Goal: Task Accomplishment & Management: Use online tool/utility

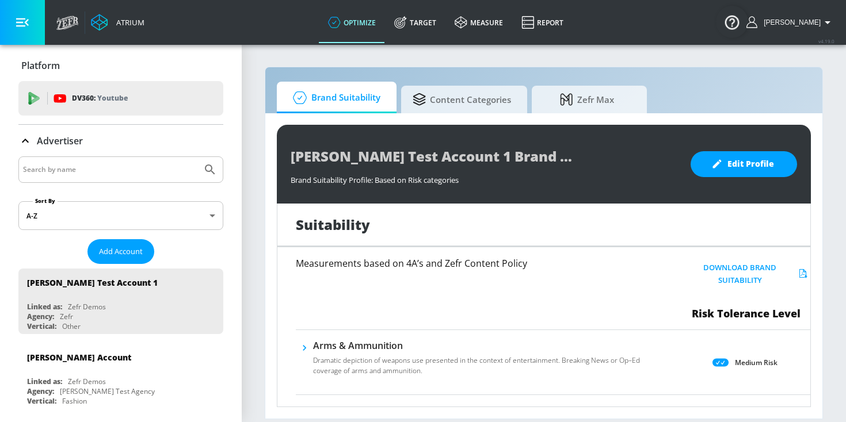
click at [162, 170] on input "Search by name" at bounding box center [110, 169] width 174 height 15
type input "walmart"
click at [197, 157] on button "Submit Search" at bounding box center [209, 169] width 25 height 25
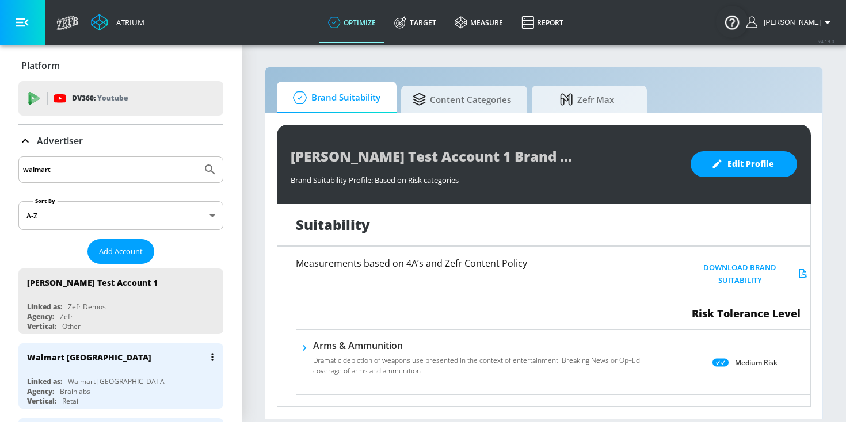
scroll to position [39, 0]
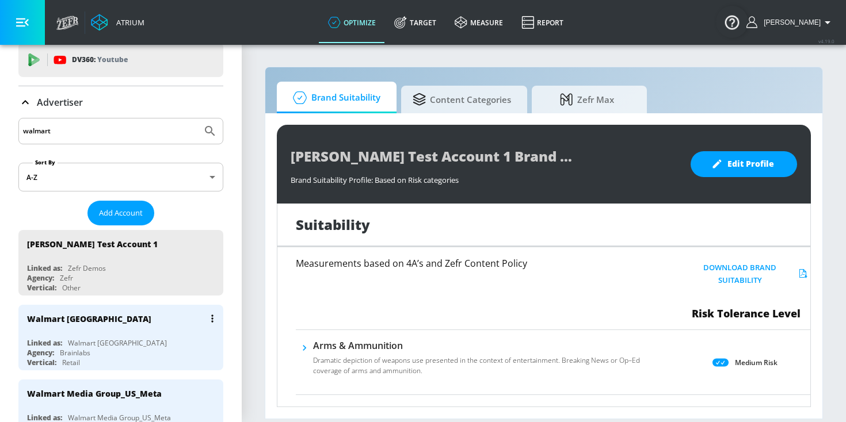
click at [141, 332] on div "Walmart Canada Linked as: Walmart Canada Agency: Brainlabs Vertical: Retail" at bounding box center [120, 338] width 205 height 66
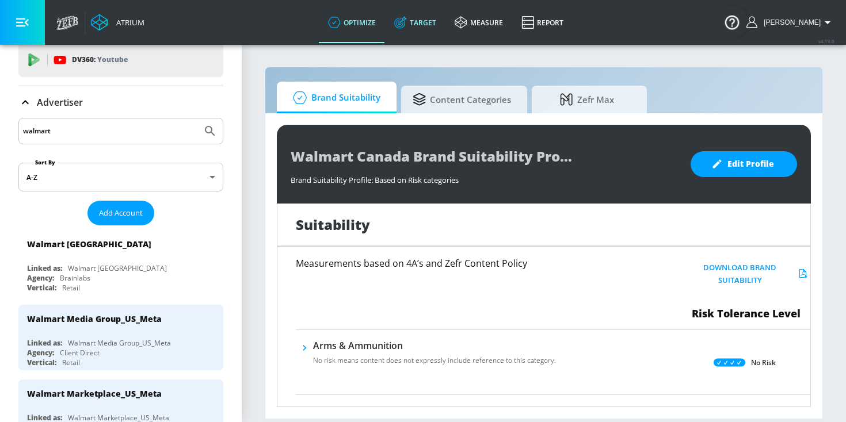
click at [432, 25] on link "Target" at bounding box center [415, 22] width 60 height 41
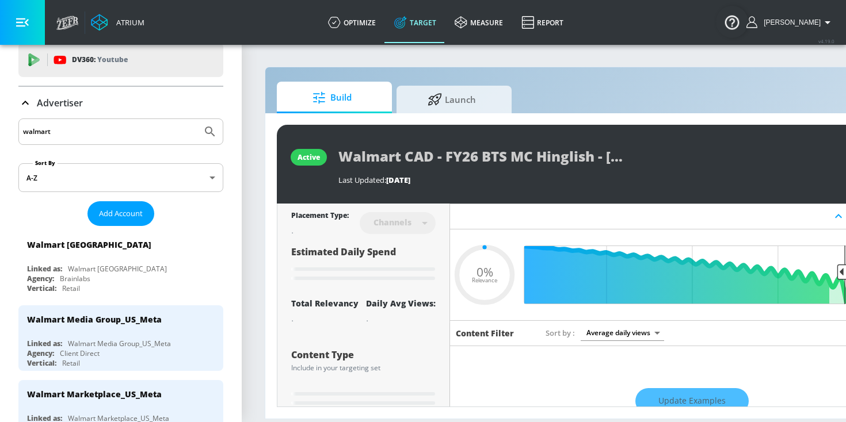
type input "0.05"
click at [439, 104] on span "Launch" at bounding box center [451, 98] width 87 height 28
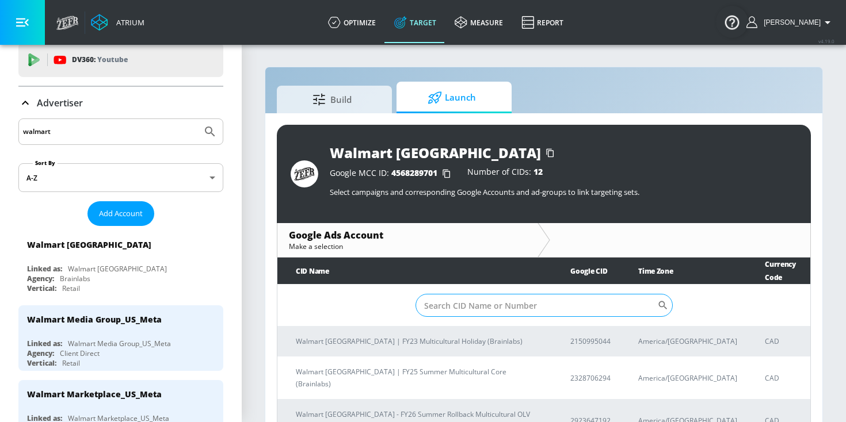
click at [469, 294] on input "Sort By" at bounding box center [536, 305] width 242 height 23
paste input "7638853047"
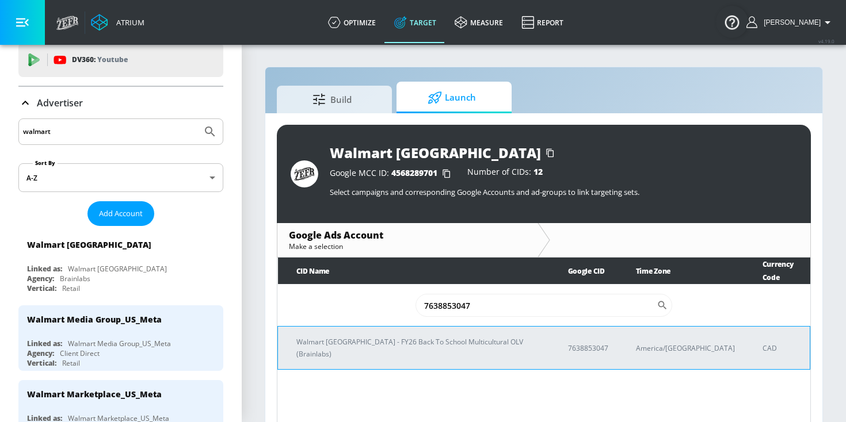
type input "7638853047"
click at [316, 336] on p "Walmart [GEOGRAPHIC_DATA] - FY26 Back To School Multicultural OLV (Brainlabs)" at bounding box center [418, 348] width 244 height 24
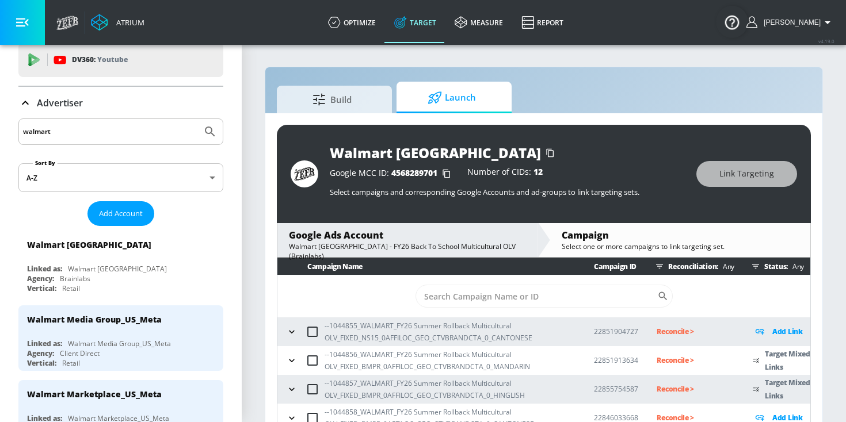
scroll to position [17, 0]
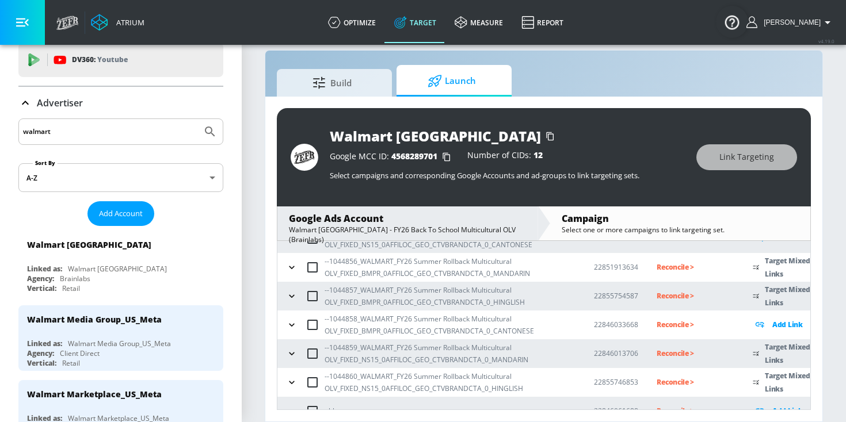
click at [293, 271] on icon "button" at bounding box center [292, 268] width 12 height 12
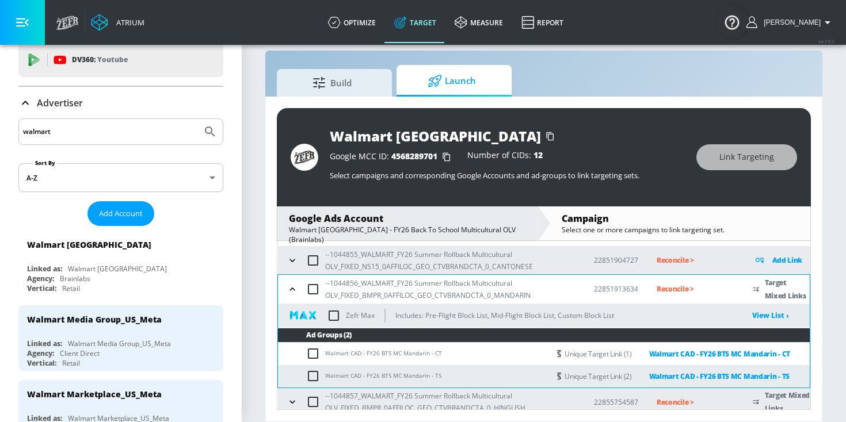
scroll to position [51, 0]
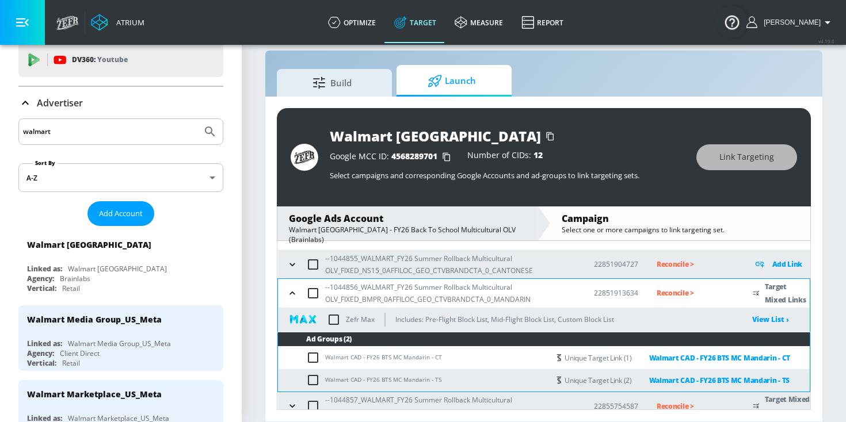
click at [291, 293] on icon "button" at bounding box center [293, 294] width 12 height 12
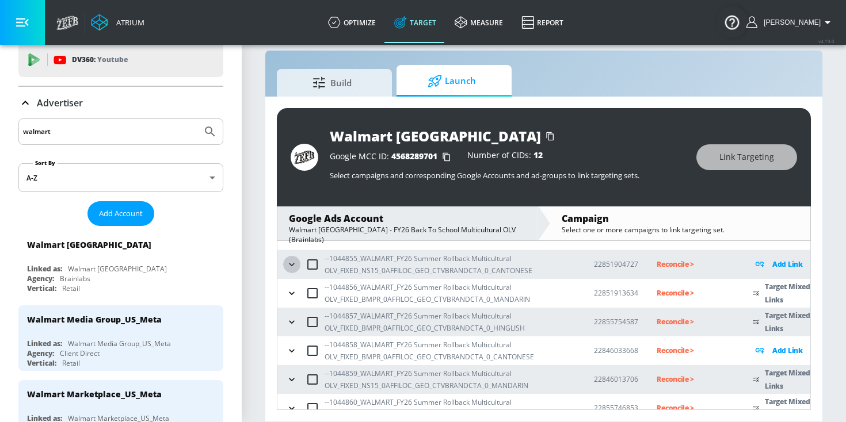
click at [289, 265] on icon "button" at bounding box center [292, 265] width 12 height 12
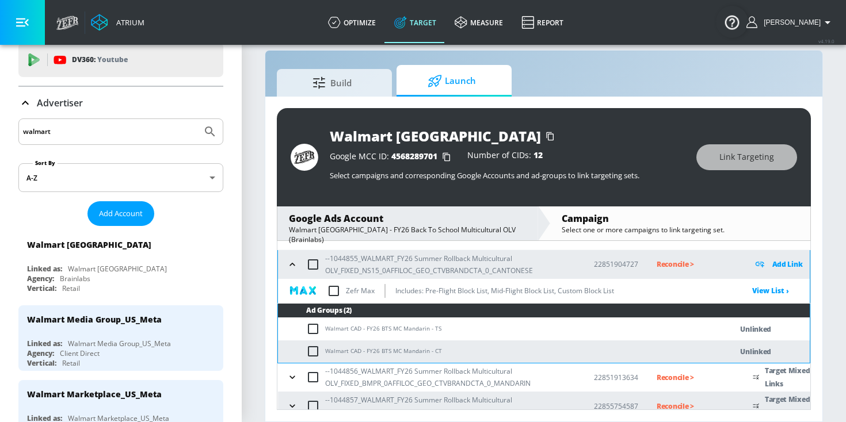
scroll to position [45, 0]
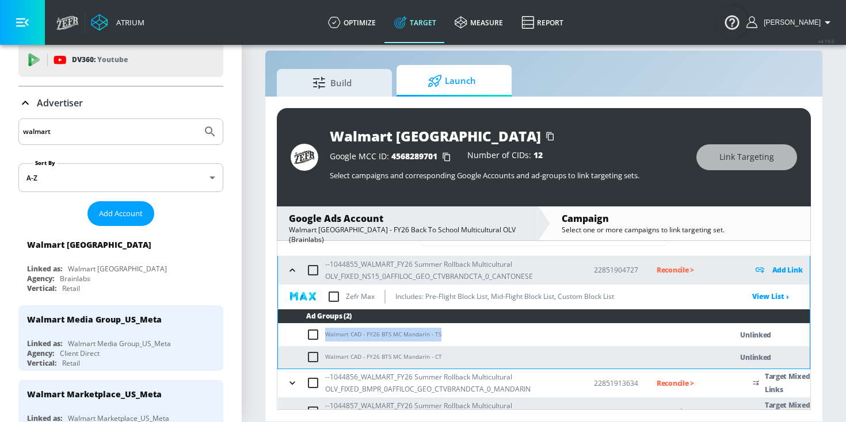
drag, startPoint x: 442, startPoint y: 333, endPoint x: 322, endPoint y: 331, distance: 119.7
click at [322, 331] on td "Walmart CAD - FY26 BTS MC Mandarin - TS" at bounding box center [493, 335] width 430 height 22
copy td "Walmart CAD - FY26 BTS MC Mandarin - TS"
click at [313, 335] on input "checkbox" at bounding box center [315, 335] width 19 height 14
checkbox input "true"
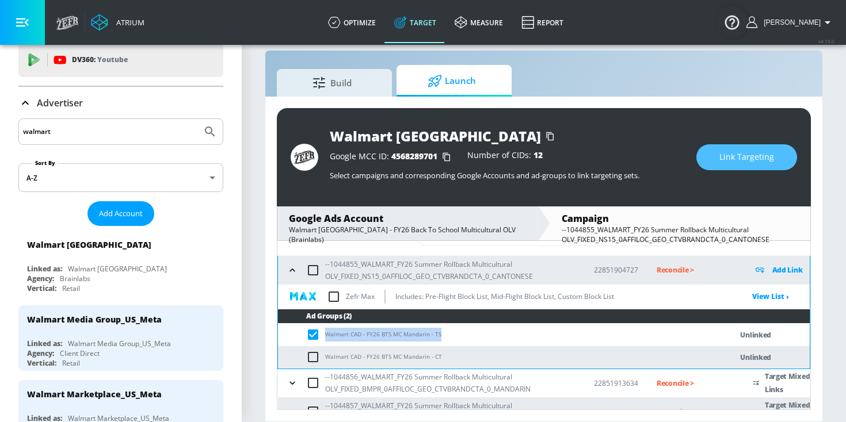
click at [749, 148] on button "Link Targeting" at bounding box center [746, 157] width 101 height 26
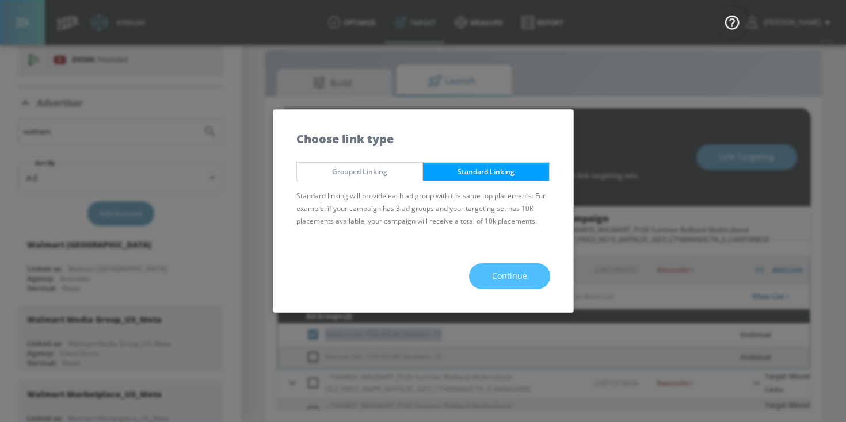
click at [513, 282] on span "Continue" at bounding box center [509, 276] width 35 height 14
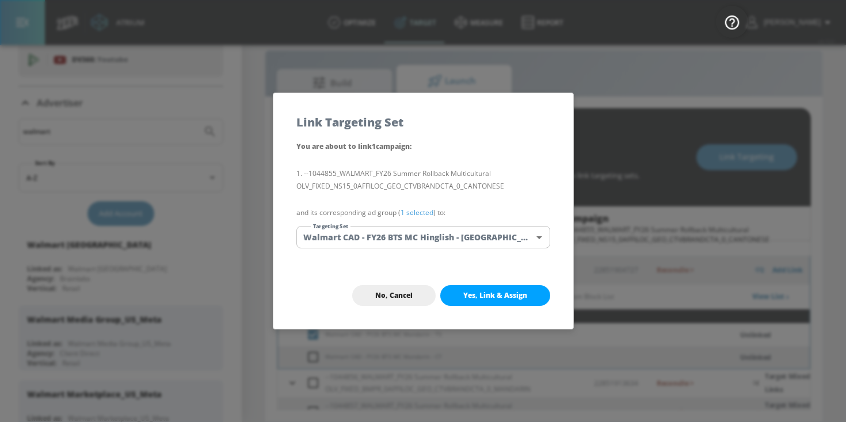
click at [423, 212] on link "1 selected" at bounding box center [416, 213] width 33 height 10
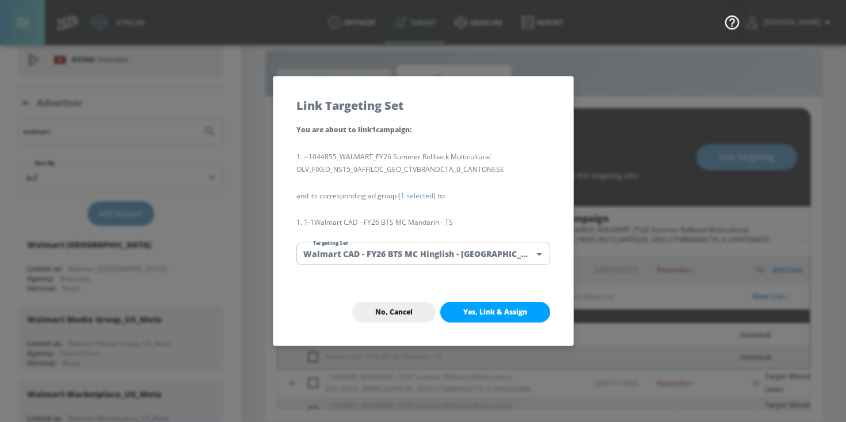
click at [413, 264] on body "Atrium optimize Target measure Report optimize Target measure Report v 4.19.0 […" at bounding box center [423, 202] width 846 height 439
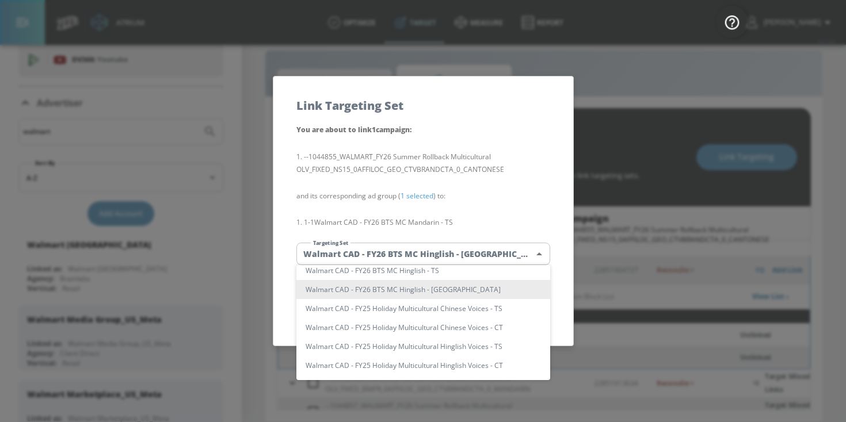
scroll to position [89, 0]
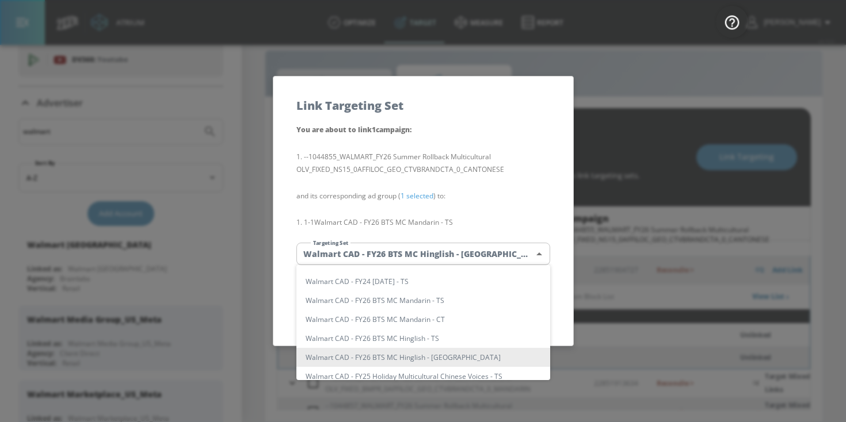
click at [631, 74] on div at bounding box center [423, 211] width 846 height 422
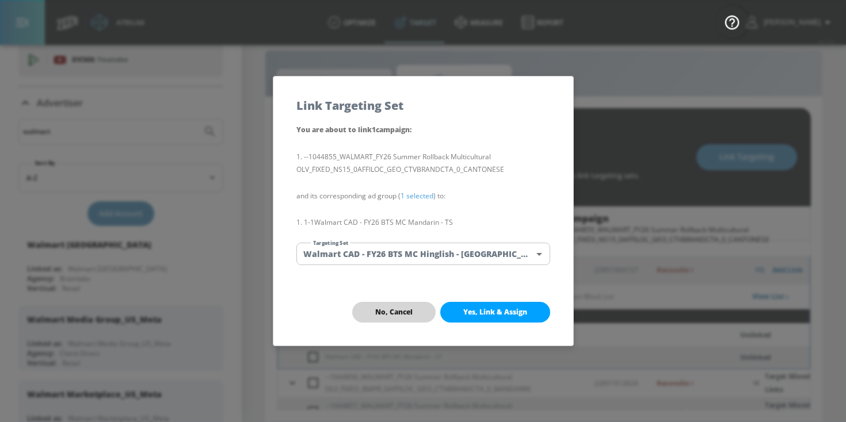
click at [406, 314] on span "No, Cancel" at bounding box center [393, 312] width 37 height 9
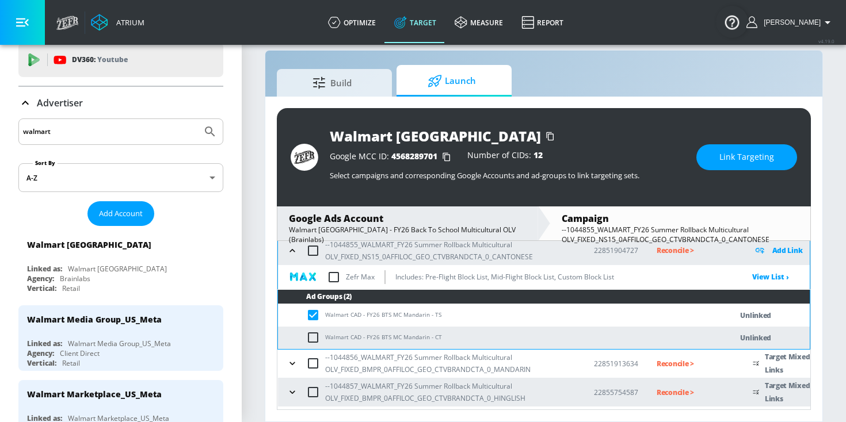
scroll to position [54, 0]
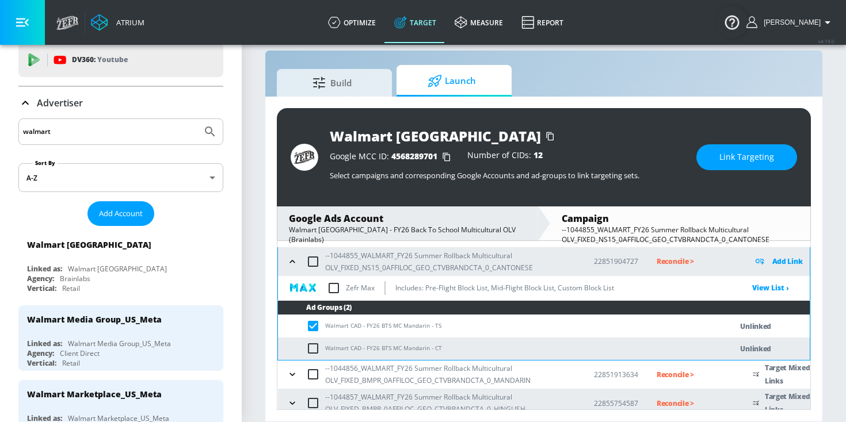
click at [314, 325] on input "checkbox" at bounding box center [315, 326] width 19 height 14
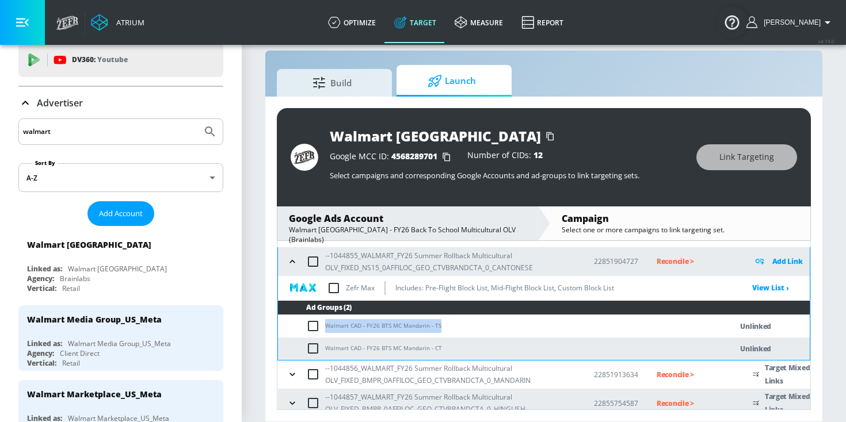
drag, startPoint x: 449, startPoint y: 326, endPoint x: 326, endPoint y: 327, distance: 123.1
click at [326, 327] on td "Walmart CAD - FY26 BTS MC Mandarin - TS" at bounding box center [493, 326] width 430 height 22
copy td "Walmart CAD - FY26 BTS MC Mandarin - TS"
click at [314, 328] on input "checkbox" at bounding box center [315, 326] width 19 height 14
checkbox input "true"
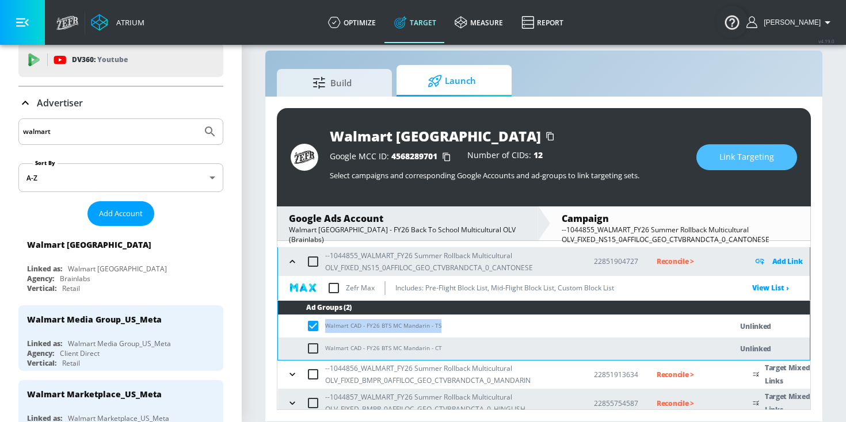
click at [734, 157] on span "Link Targeting" at bounding box center [746, 157] width 55 height 14
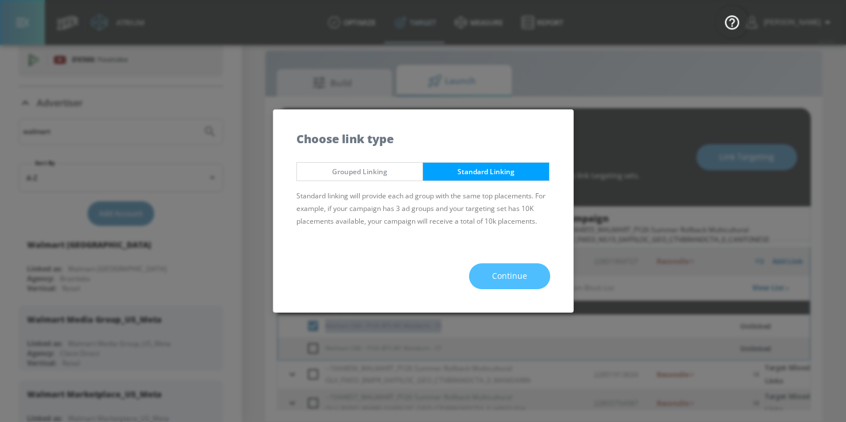
click at [532, 273] on button "Continue" at bounding box center [509, 277] width 81 height 26
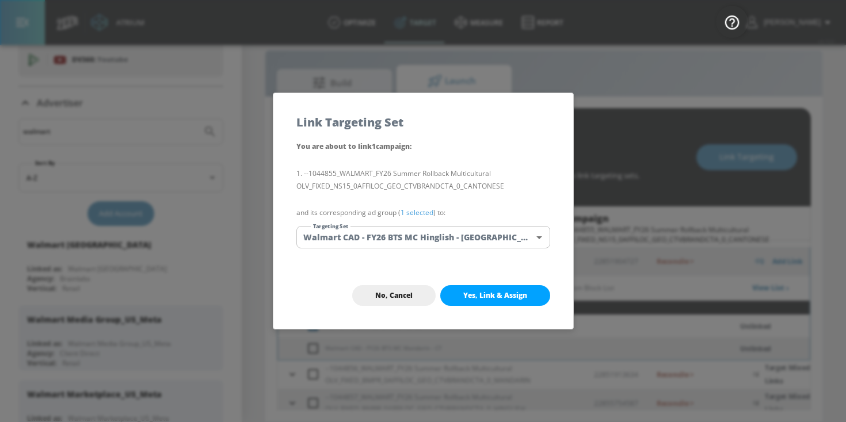
click at [426, 212] on link "1 selected" at bounding box center [416, 213] width 33 height 10
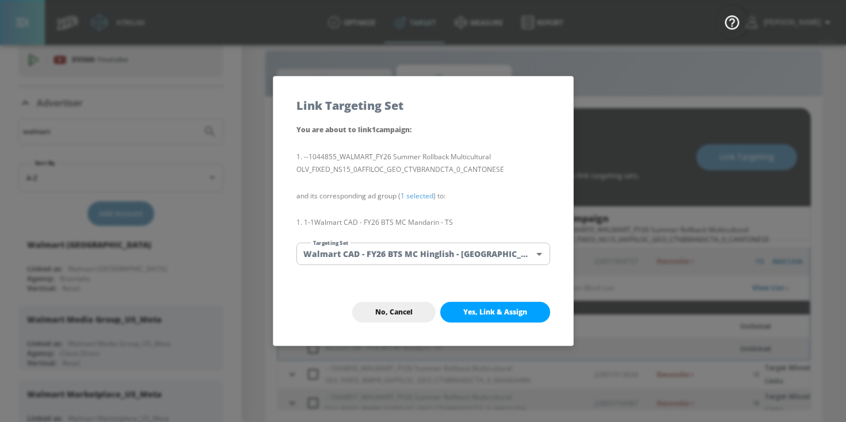
click at [426, 254] on body "Atrium optimize Target measure Report optimize Target measure Report v 4.19.0 […" at bounding box center [423, 202] width 846 height 439
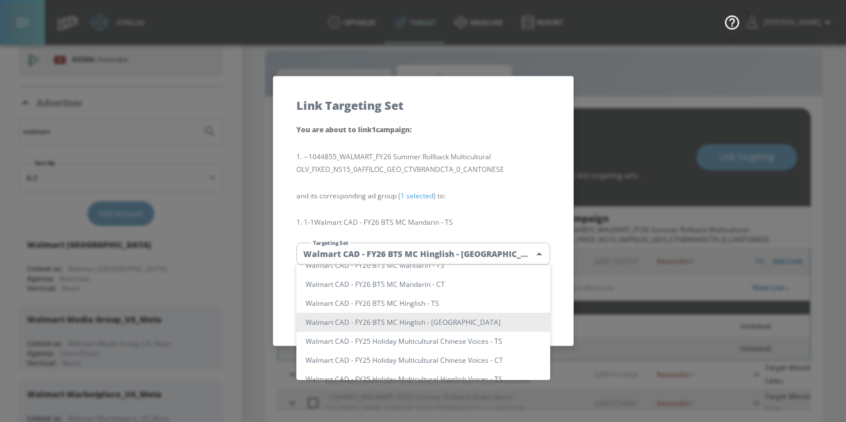
scroll to position [111, 0]
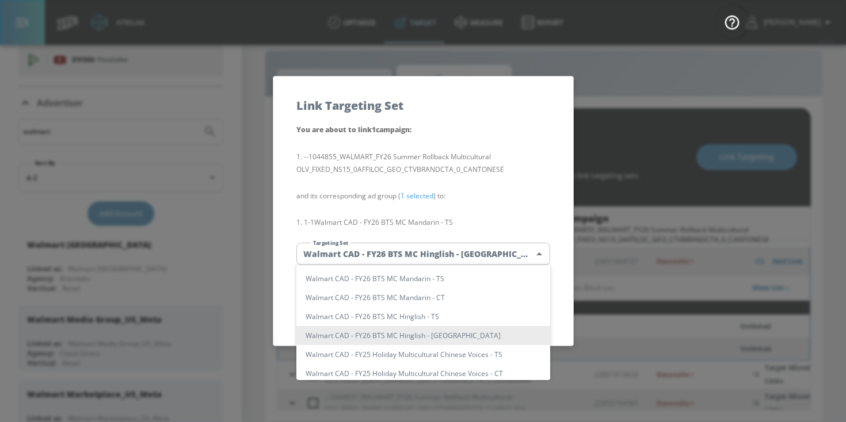
click at [436, 280] on li "Walmart CAD - FY26 BTS MC Mandarin - TS" at bounding box center [423, 278] width 254 height 19
type input "d6387fc1-fe5f-468b-b045-42ecb57be2ff"
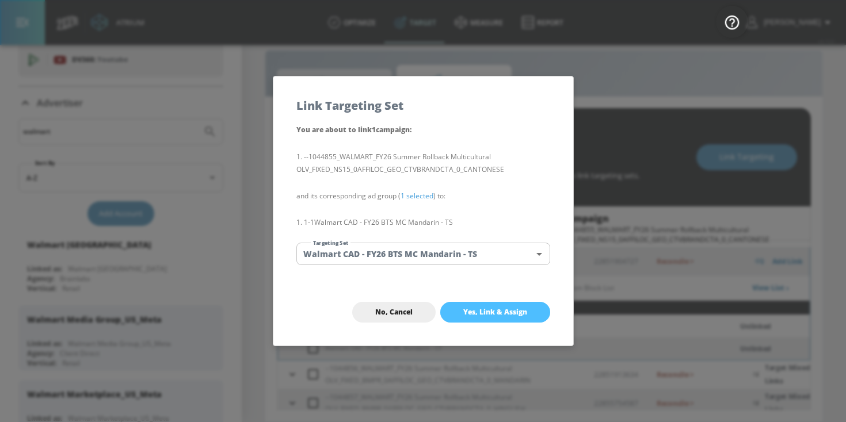
click at [479, 316] on span "Yes, Link & Assign" at bounding box center [495, 312] width 64 height 9
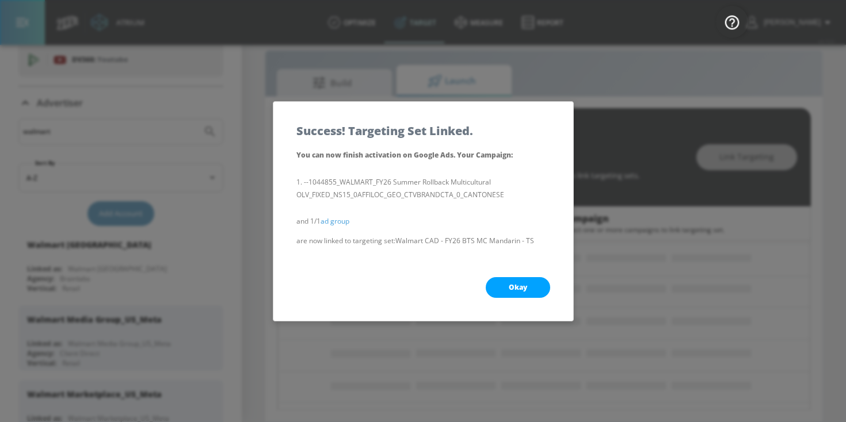
click at [492, 286] on button "Okay" at bounding box center [518, 287] width 64 height 21
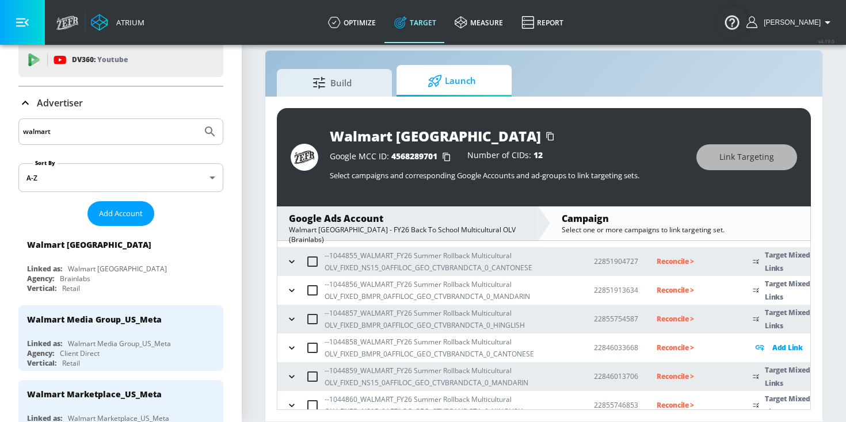
scroll to position [0, 0]
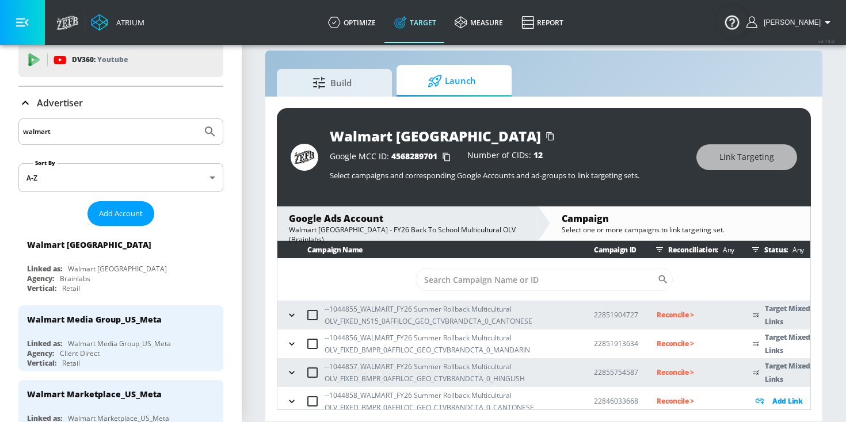
click at [295, 318] on icon "button" at bounding box center [292, 316] width 12 height 12
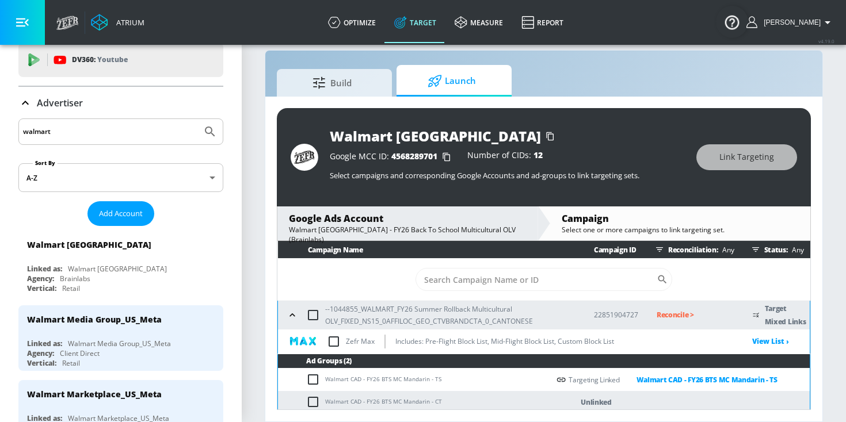
scroll to position [43, 0]
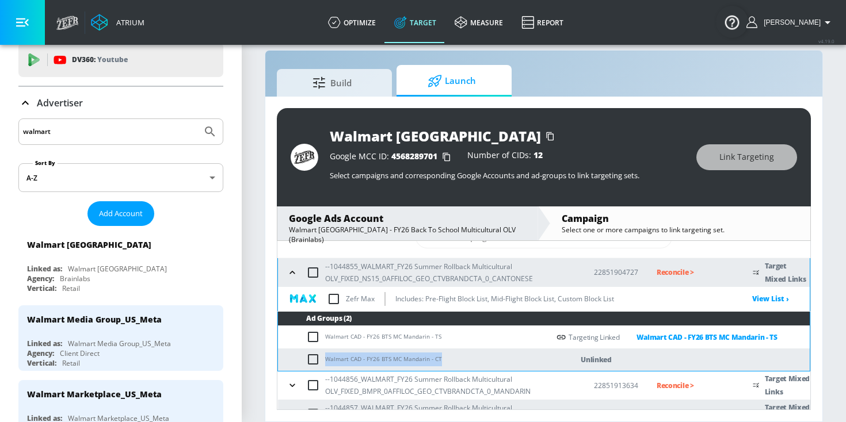
drag, startPoint x: 450, startPoint y: 361, endPoint x: 315, endPoint y: 360, distance: 134.6
click at [315, 360] on td "Walmart CAD - FY26 BTS MC Mandarin - CT" at bounding box center [413, 360] width 271 height 22
copy td "Walmart CAD - FY26 BTS MC Mandarin - CT"
click at [305, 360] on td "Walmart CAD - FY26 BTS MC Mandarin - CT" at bounding box center [413, 360] width 271 height 22
click at [318, 360] on input "checkbox" at bounding box center [315, 360] width 19 height 14
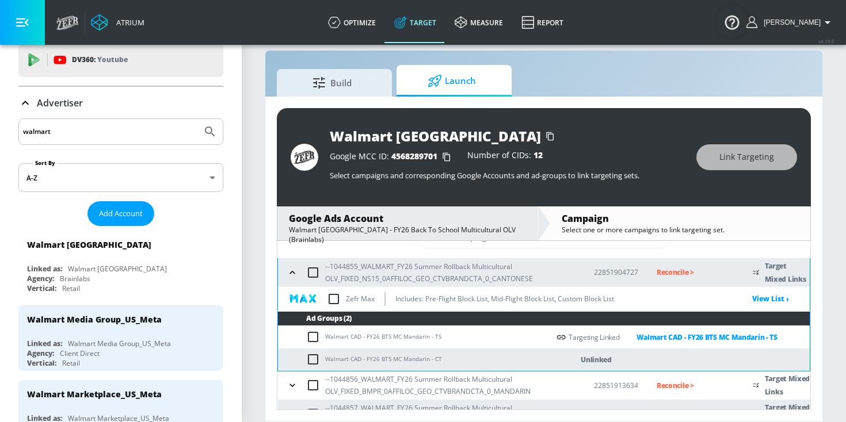
checkbox input "true"
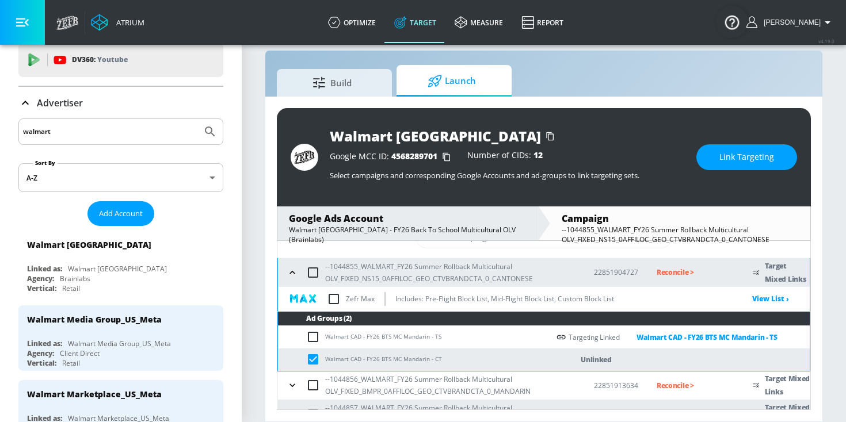
click at [758, 159] on span "Link Targeting" at bounding box center [746, 157] width 55 height 14
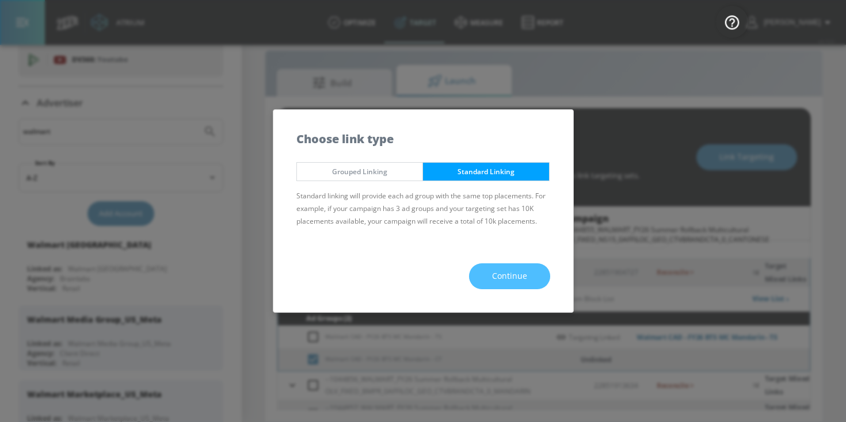
click at [521, 279] on span "Continue" at bounding box center [509, 276] width 35 height 14
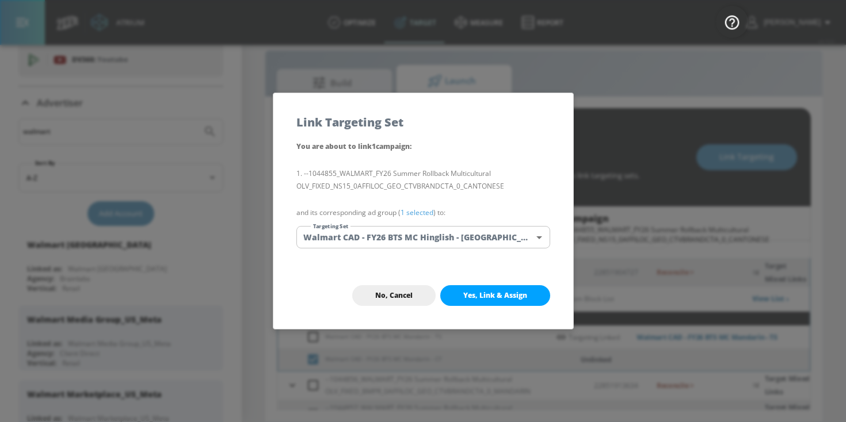
click at [427, 212] on link "1 selected" at bounding box center [416, 213] width 33 height 10
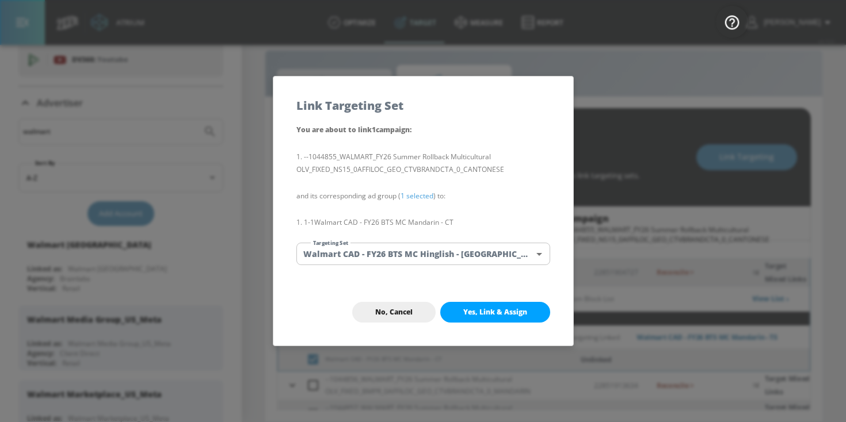
click at [426, 251] on body "Atrium optimize Target measure Report optimize Target measure Report v 4.19.0 […" at bounding box center [423, 202] width 846 height 439
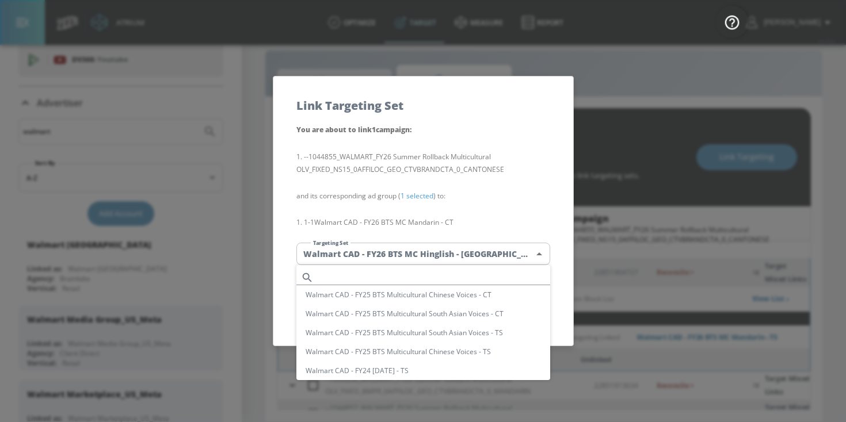
scroll to position [124, 0]
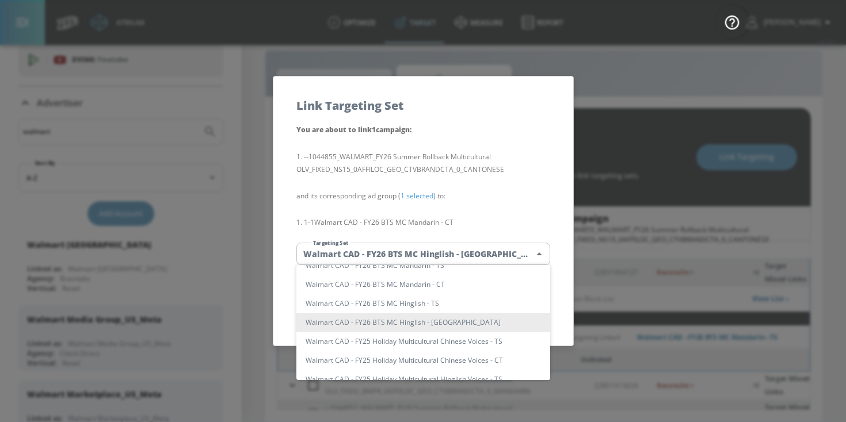
click at [434, 286] on li "Walmart CAD - FY26 BTS MC Mandarin - CT" at bounding box center [423, 284] width 254 height 19
type input "d84853ba-d937-4a79-9d8f-c21b0aa171dd"
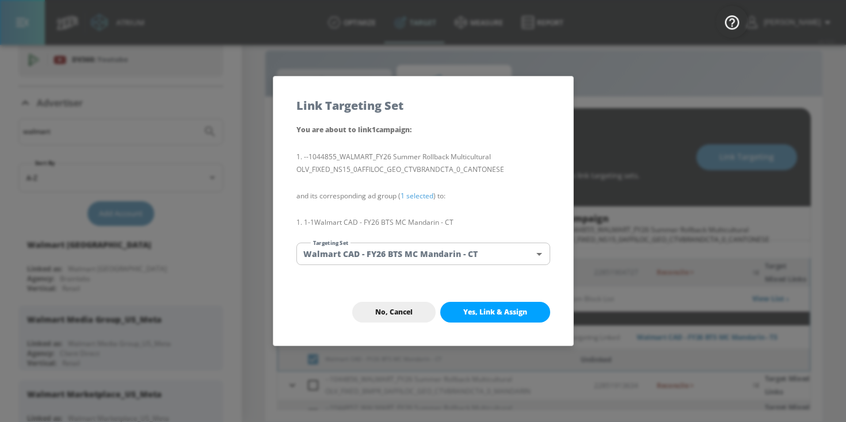
click at [466, 309] on span "Yes, Link & Assign" at bounding box center [495, 312] width 64 height 9
checkbox input "false"
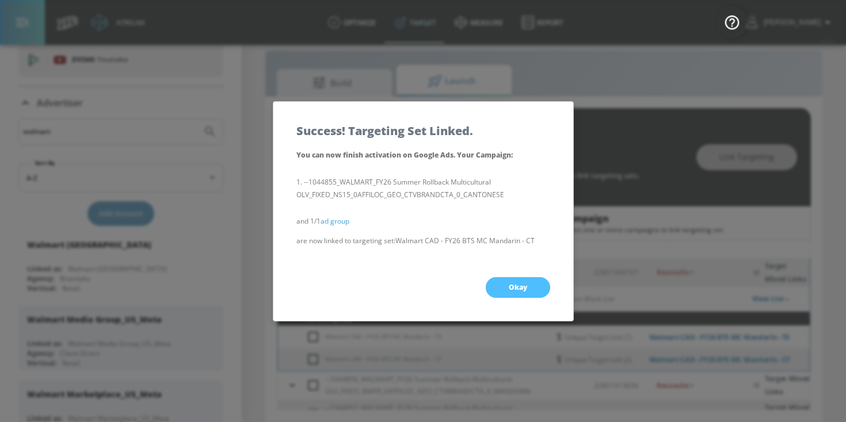
click at [525, 279] on button "Okay" at bounding box center [518, 287] width 64 height 21
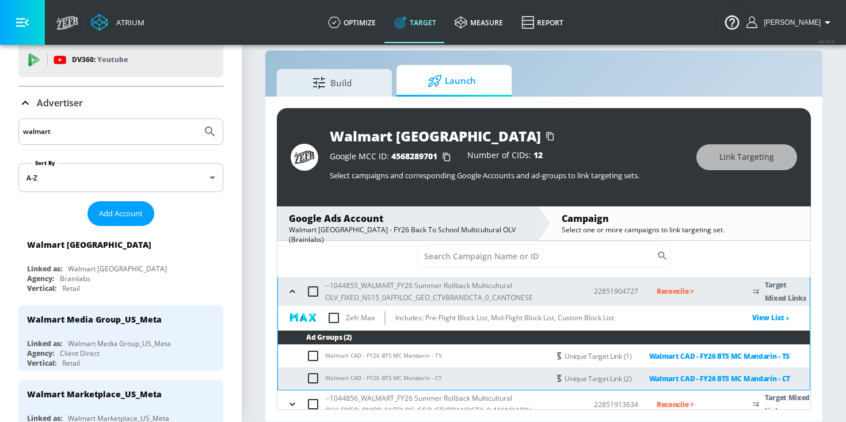
scroll to position [20, 0]
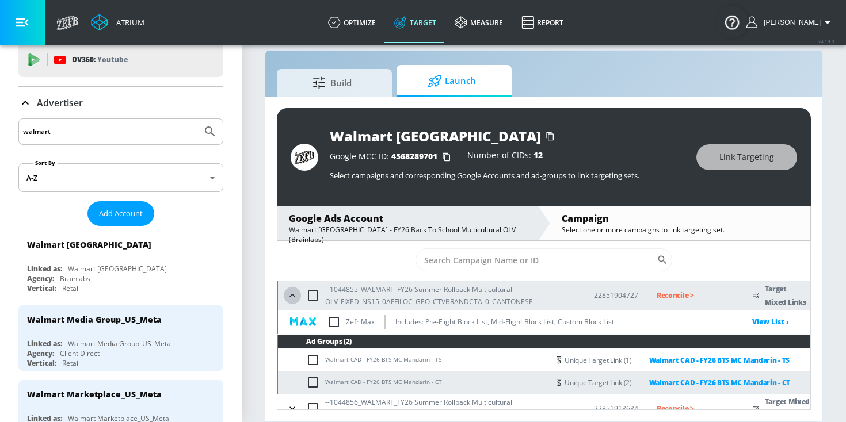
click at [293, 297] on icon "button" at bounding box center [293, 296] width 12 height 12
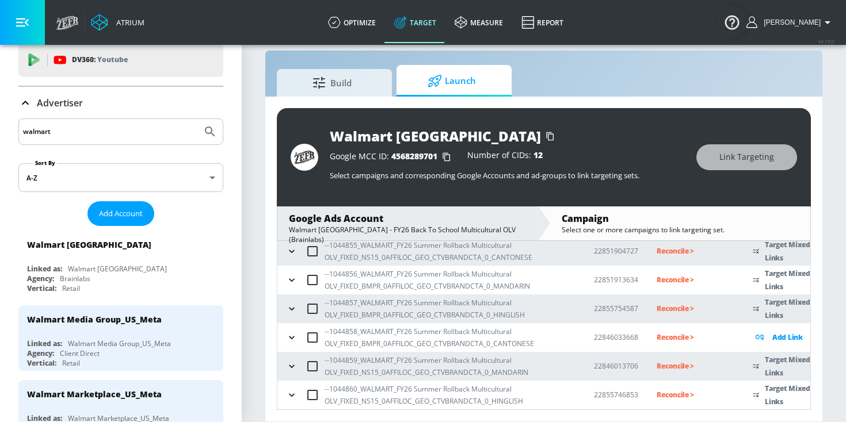
scroll to position [78, 0]
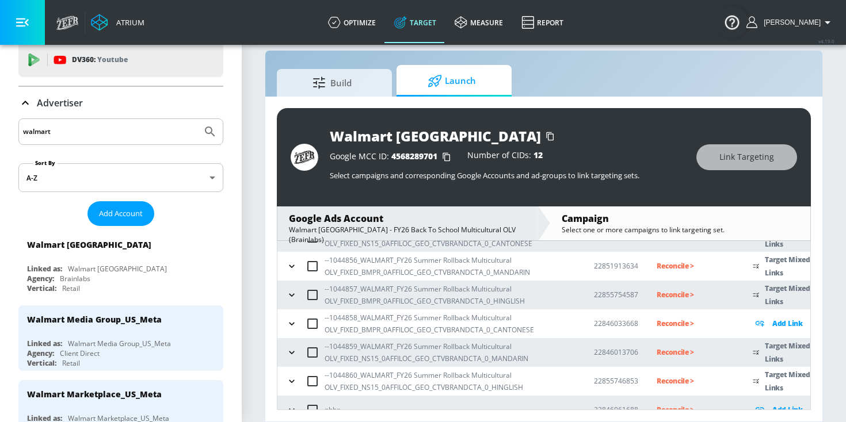
click at [288, 322] on icon "button" at bounding box center [292, 324] width 12 height 12
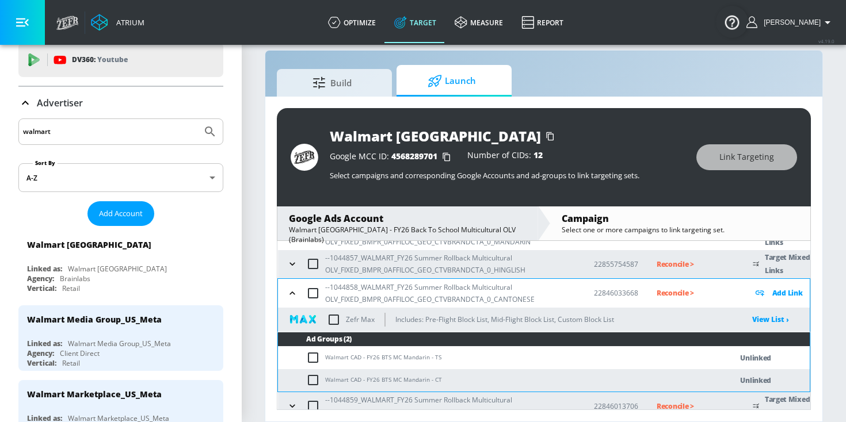
scroll to position [131, 0]
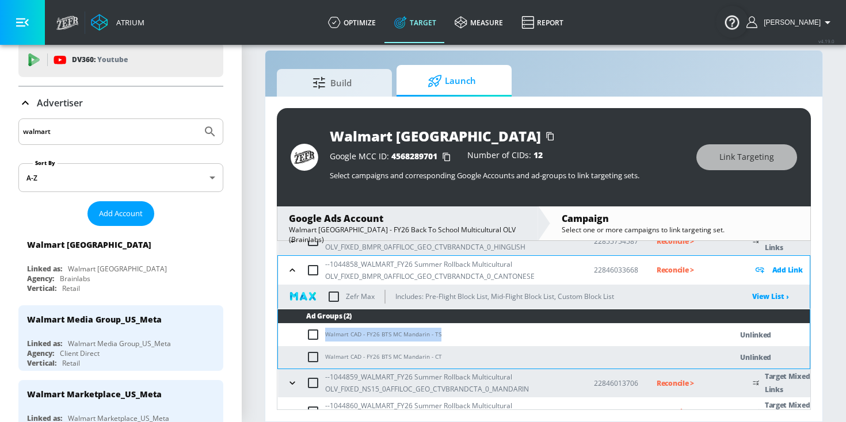
drag, startPoint x: 443, startPoint y: 335, endPoint x: 323, endPoint y: 335, distance: 119.7
click at [323, 335] on td "Walmart CAD - FY26 BTS MC Mandarin - TS" at bounding box center [493, 335] width 430 height 22
copy td "Walmart CAD - FY26 BTS MC Mandarin - TS"
click at [318, 332] on input "checkbox" at bounding box center [315, 335] width 19 height 14
checkbox input "true"
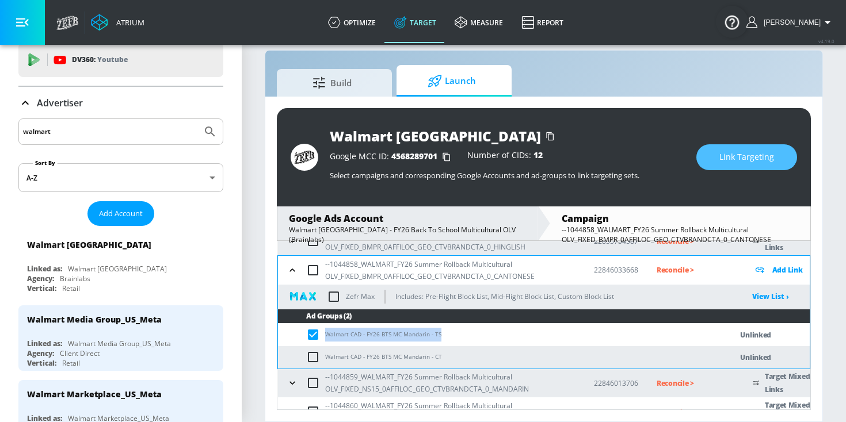
click at [732, 155] on span "Link Targeting" at bounding box center [746, 157] width 55 height 14
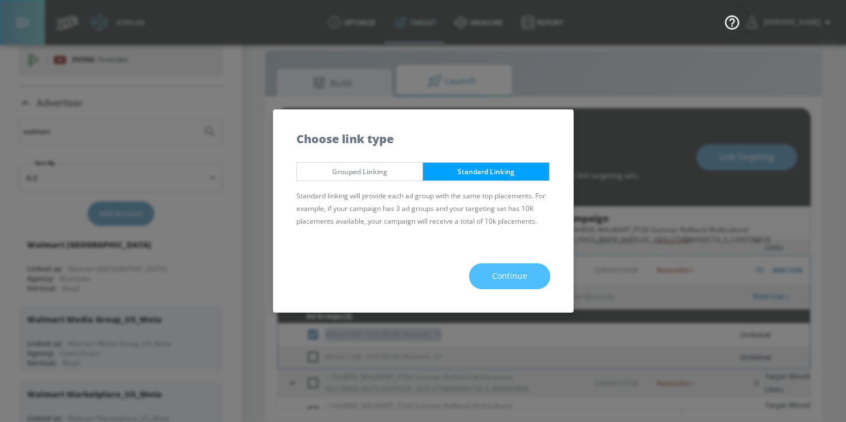
click at [517, 281] on span "Continue" at bounding box center [509, 276] width 35 height 14
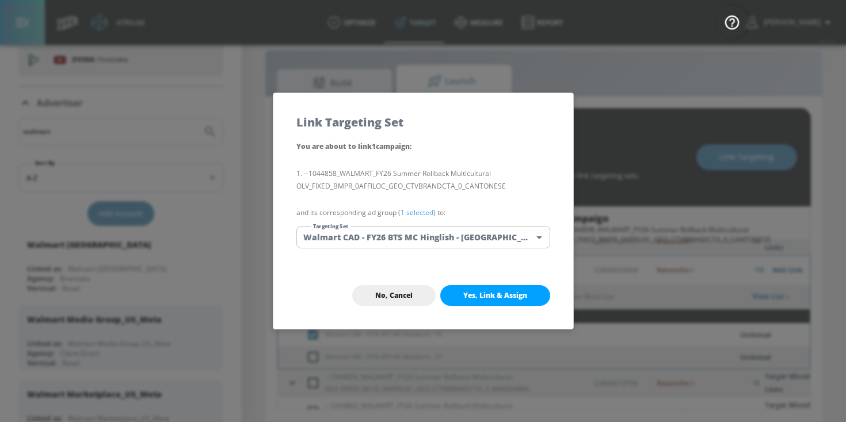
click at [427, 210] on link "1 selected" at bounding box center [416, 213] width 33 height 10
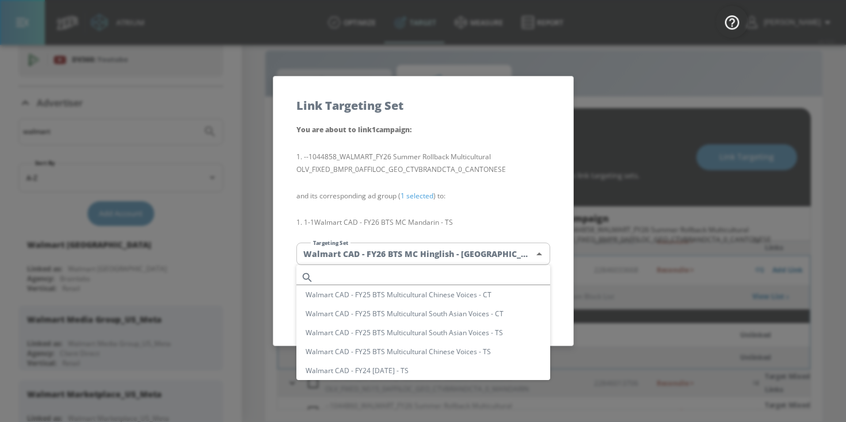
click at [427, 254] on body "Atrium optimize Target measure Report optimize Target measure Report v 4.19.0 […" at bounding box center [423, 202] width 846 height 439
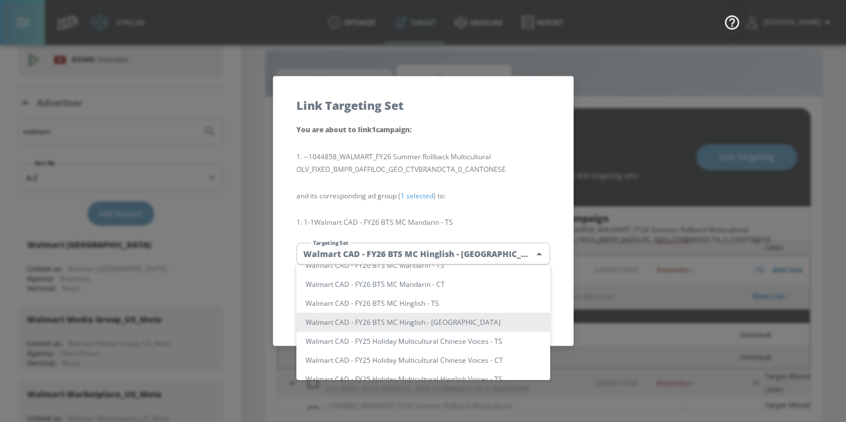
click at [450, 269] on li "Walmart CAD - FY26 BTS MC Mandarin - TS" at bounding box center [423, 265] width 254 height 19
type input "d6387fc1-fe5f-468b-b045-42ecb57be2ff"
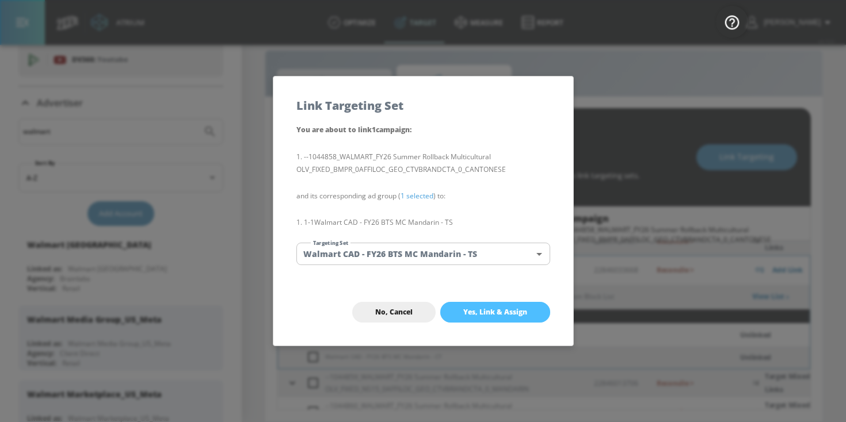
click at [471, 311] on span "Yes, Link & Assign" at bounding box center [495, 312] width 64 height 9
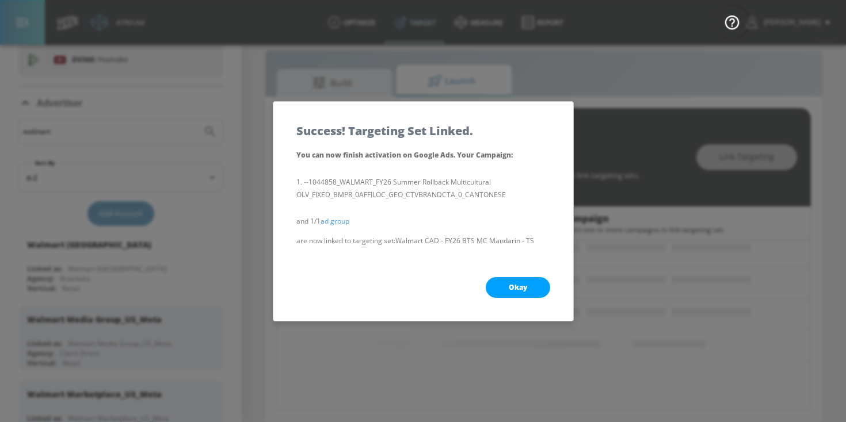
scroll to position [127, 0]
click at [512, 284] on span "Okay" at bounding box center [518, 287] width 18 height 9
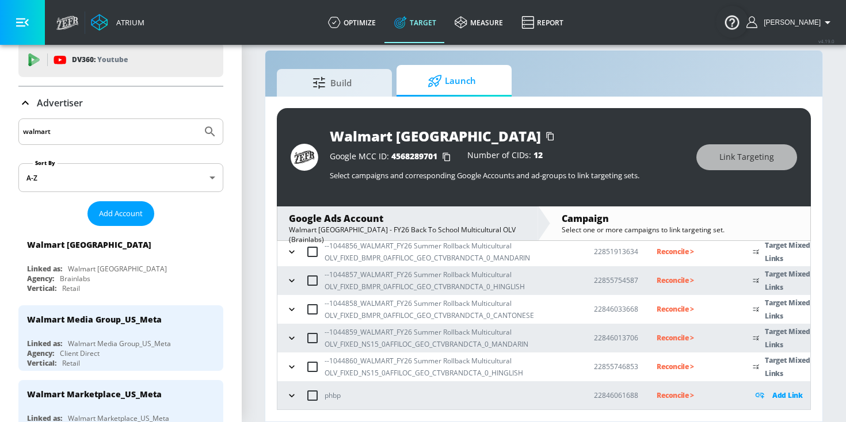
scroll to position [121, 0]
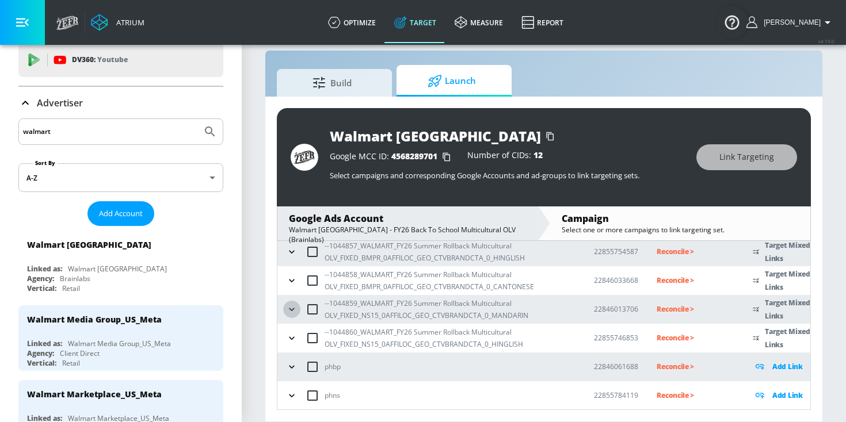
click at [294, 310] on icon "button" at bounding box center [292, 310] width 12 height 12
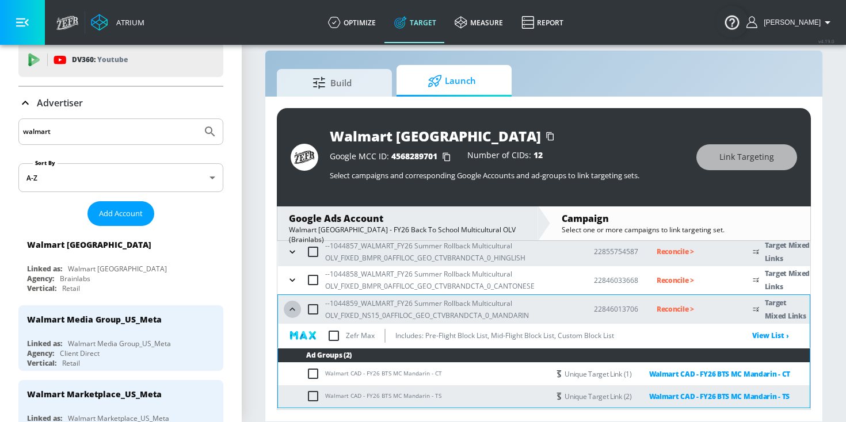
click at [292, 310] on icon "button" at bounding box center [293, 310] width 12 height 12
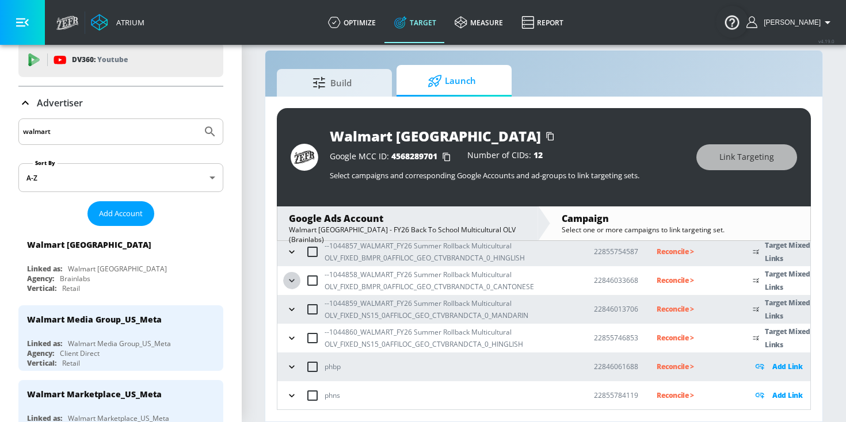
click at [291, 284] on icon "button" at bounding box center [292, 281] width 12 height 12
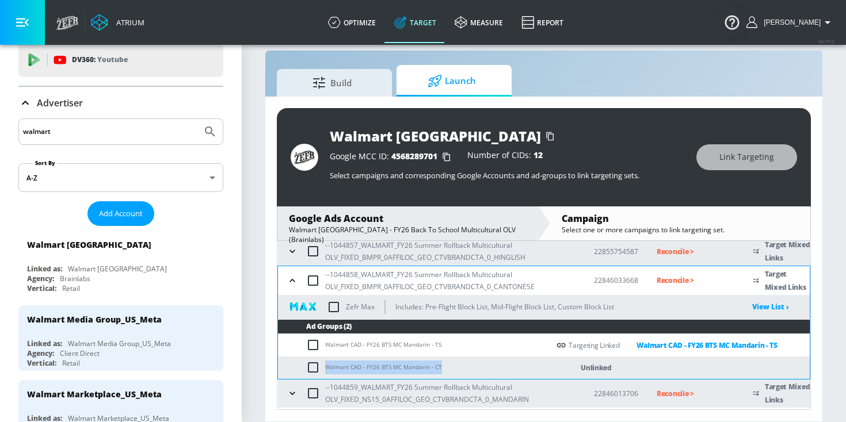
drag, startPoint x: 449, startPoint y: 365, endPoint x: 323, endPoint y: 366, distance: 126.0
click at [323, 368] on td "Walmart CAD - FY26 BTS MC Mandarin - CT" at bounding box center [413, 368] width 271 height 22
copy td "Walmart CAD - FY26 BTS MC Mandarin - CT"
click at [311, 368] on input "checkbox" at bounding box center [315, 368] width 19 height 14
checkbox input "true"
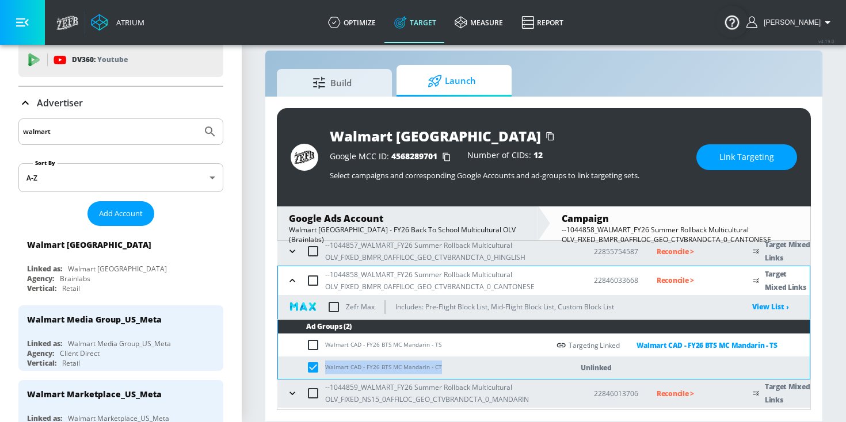
click at [716, 163] on button "Link Targeting" at bounding box center [746, 157] width 101 height 26
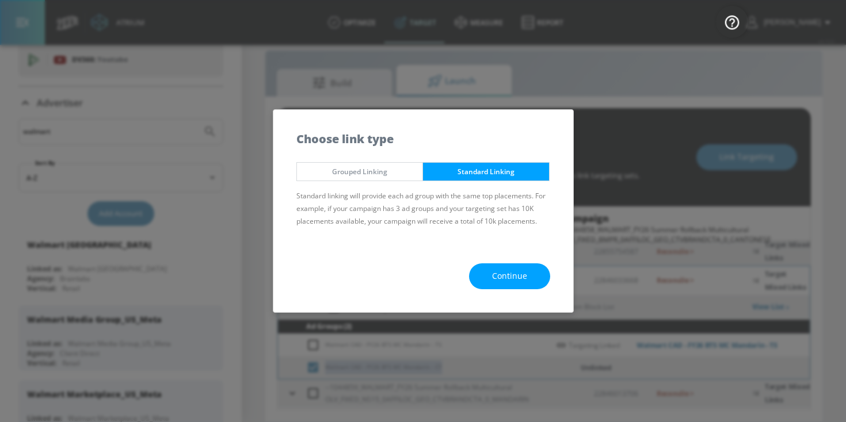
click at [499, 278] on span "Continue" at bounding box center [509, 276] width 35 height 14
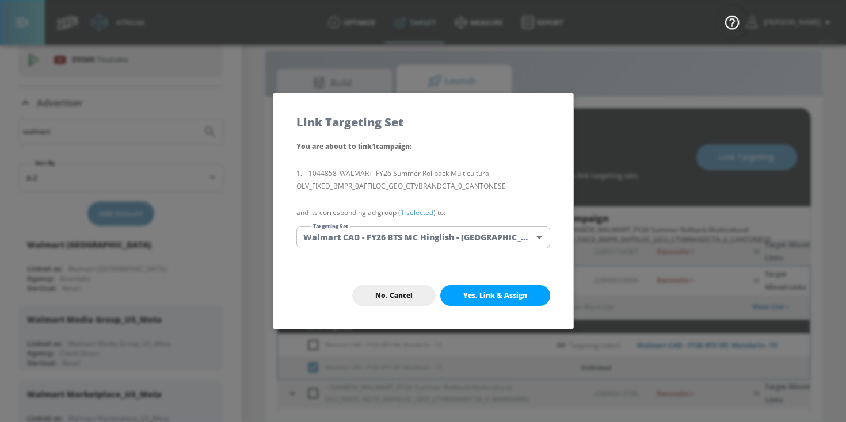
click at [423, 213] on link "1 selected" at bounding box center [416, 213] width 33 height 10
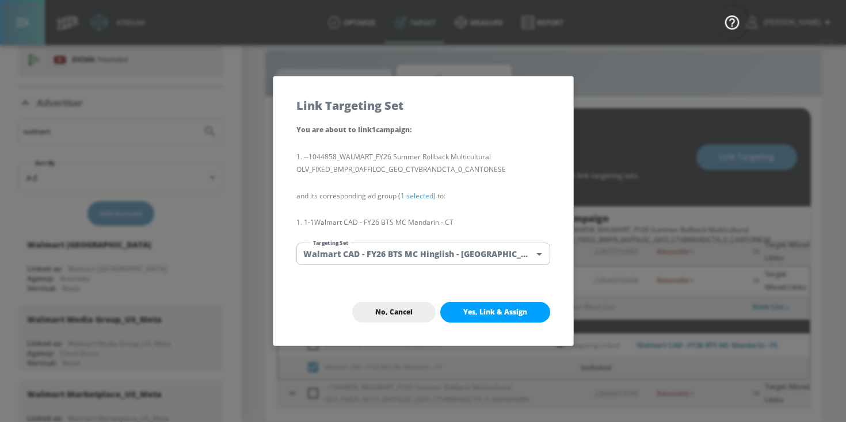
click at [423, 243] on body "Atrium optimize Target measure Report optimize Target measure Report v 4.19.0 […" at bounding box center [423, 202] width 846 height 439
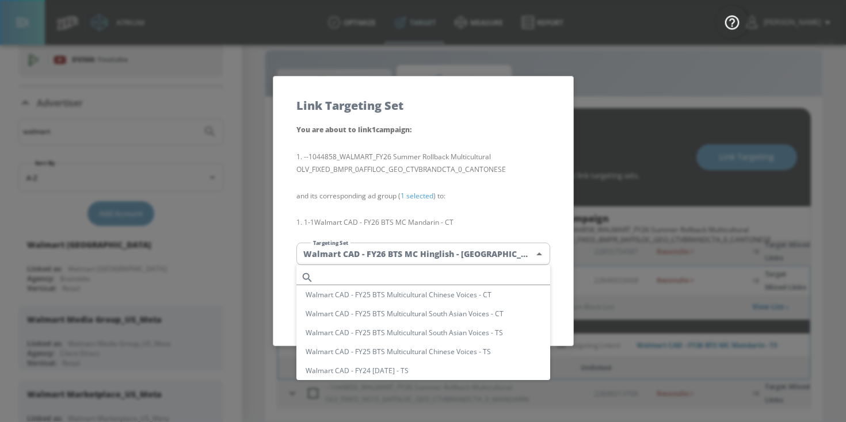
scroll to position [124, 0]
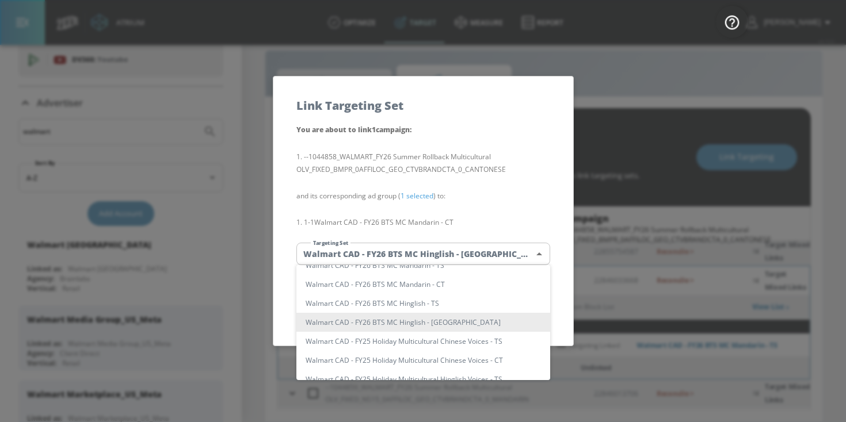
click at [427, 281] on li "Walmart CAD - FY26 BTS MC Mandarin - CT" at bounding box center [423, 284] width 254 height 19
type input "d84853ba-d937-4a79-9d8f-c21b0aa171dd"
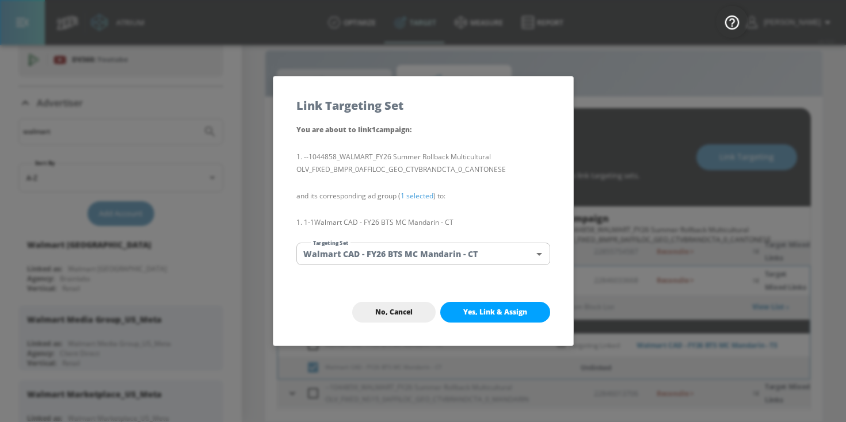
click at [493, 318] on button "Yes, Link & Assign" at bounding box center [495, 312] width 110 height 21
checkbox input "false"
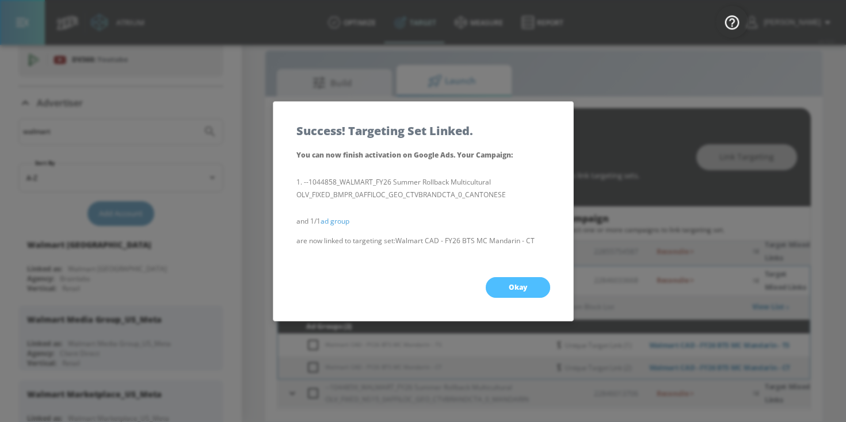
click at [511, 293] on button "Okay" at bounding box center [518, 287] width 64 height 21
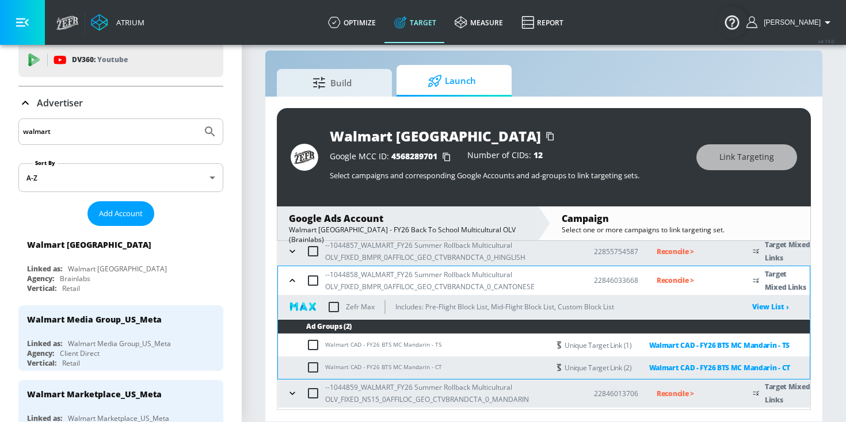
click at [293, 276] on icon "button" at bounding box center [293, 281] width 12 height 12
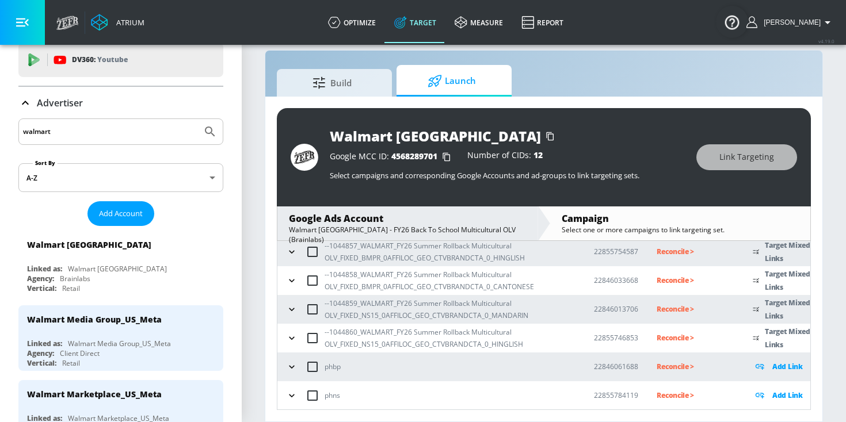
scroll to position [0, 0]
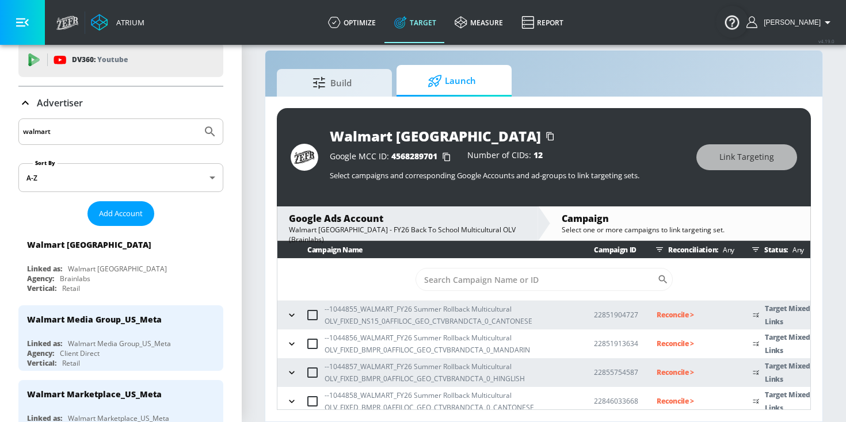
click at [289, 316] on icon "button" at bounding box center [292, 316] width 12 height 12
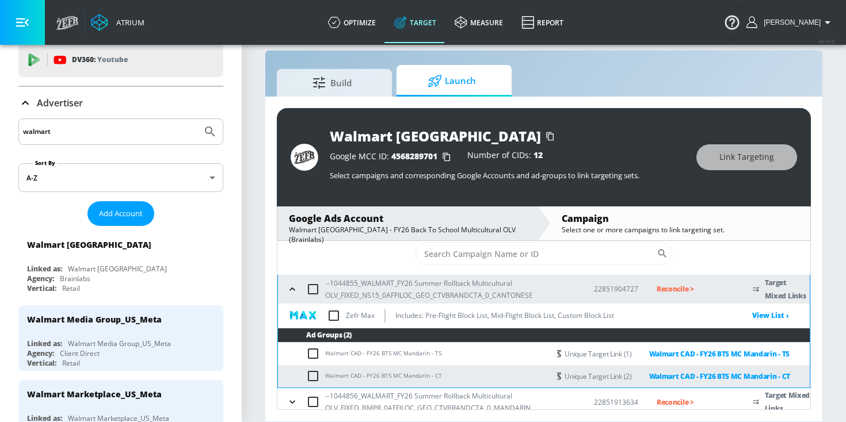
scroll to position [16, 0]
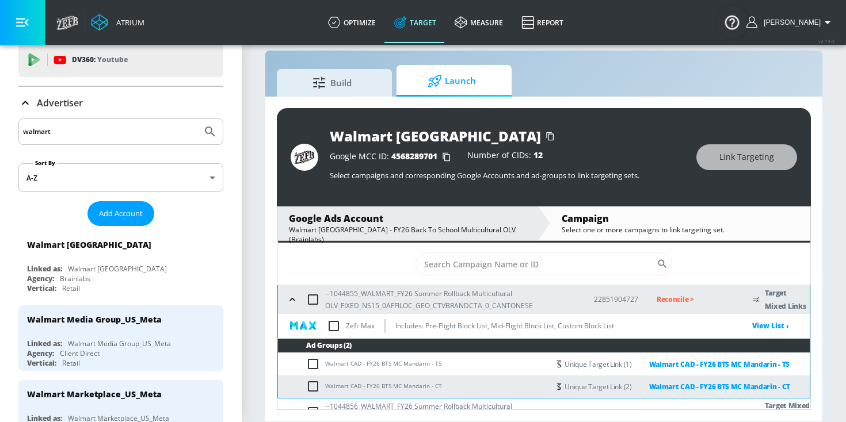
click at [292, 298] on icon "button" at bounding box center [293, 300] width 12 height 12
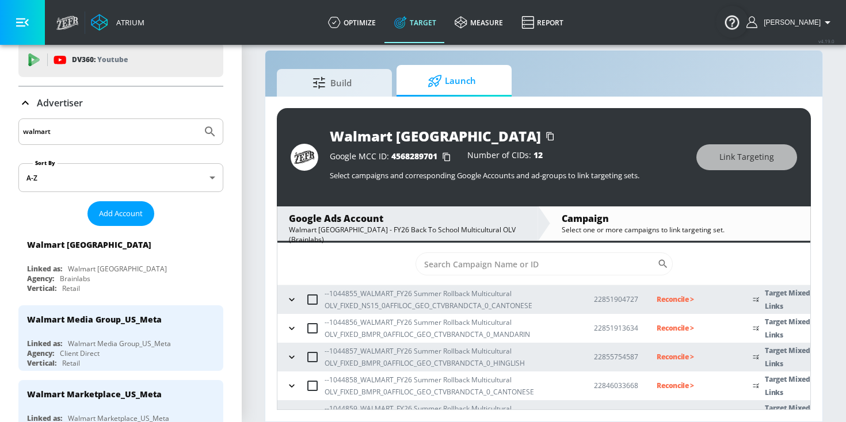
click at [683, 298] on p "Reconcile >" at bounding box center [695, 299] width 78 height 13
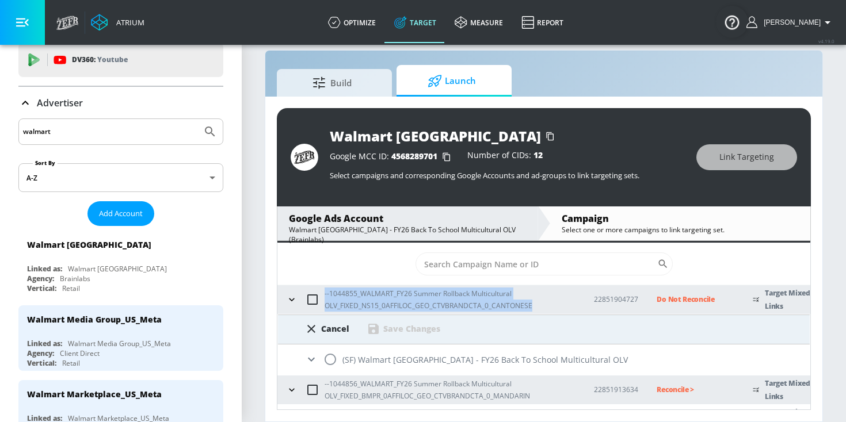
drag, startPoint x: 539, startPoint y: 306, endPoint x: 323, endPoint y: 296, distance: 215.9
click at [323, 296] on div "--1044855_WALMART_FY26 Summer Rollback Multicultural OLV_FIXED_NS15_0AFFILOC_GE…" at bounding box center [429, 300] width 292 height 24
copy p "--1044855_WALMART_FY26 Summer Rollback Multicultural OLV_FIXED_NS15_0AFFILOC_GE…"
click at [331, 362] on input "radio" at bounding box center [330, 360] width 24 height 24
radio input "true"
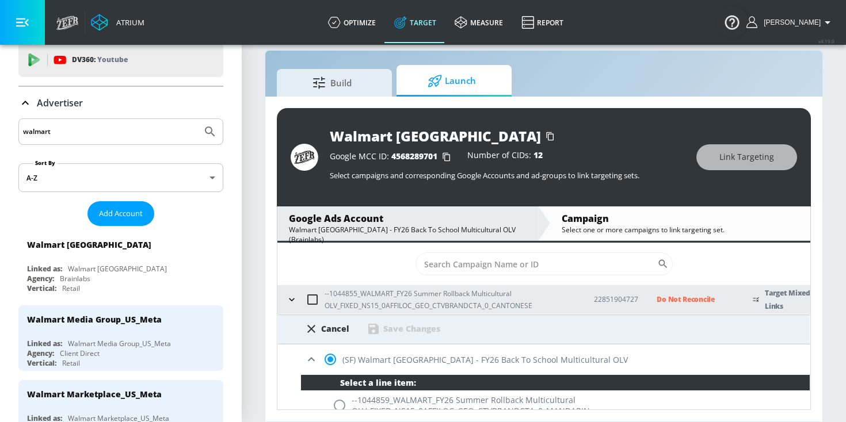
scroll to position [218, 0]
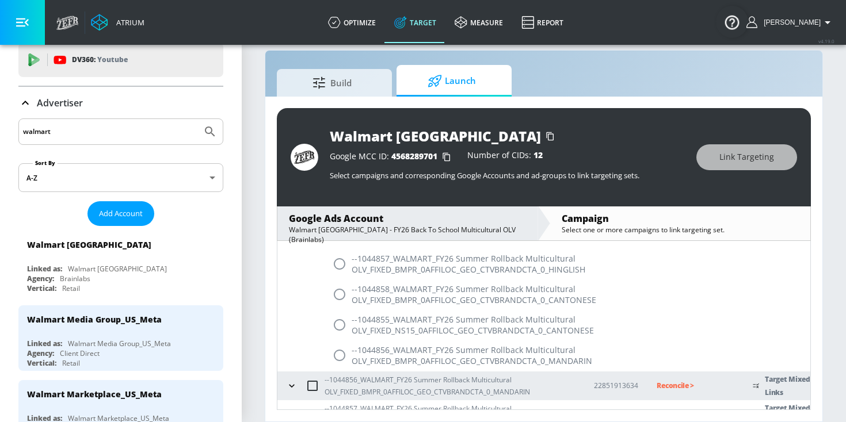
click at [341, 326] on input "radio" at bounding box center [339, 325] width 24 height 24
radio input "true"
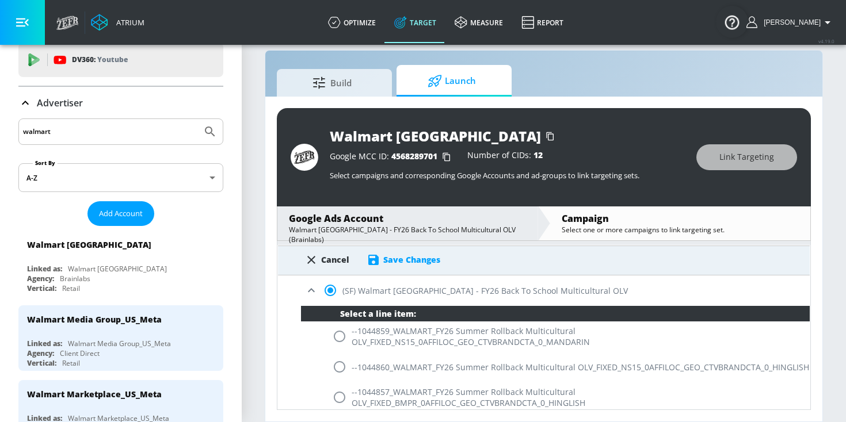
scroll to position [84, 0]
click at [385, 267] on div "Save Changes" at bounding box center [403, 261] width 74 height 14
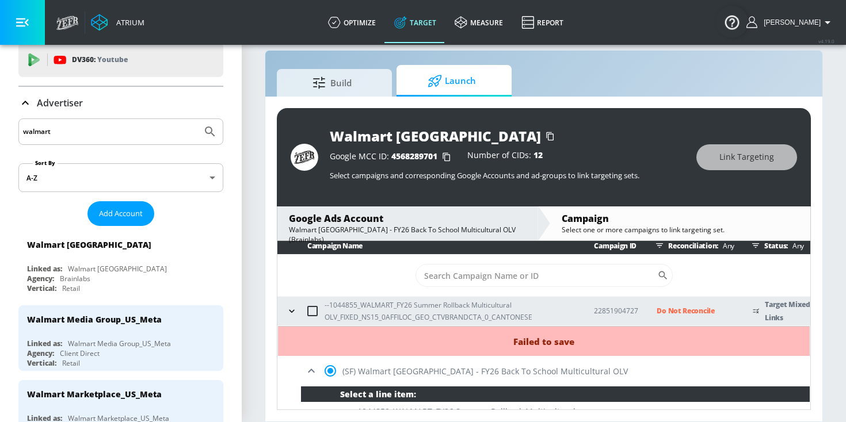
scroll to position [0, 0]
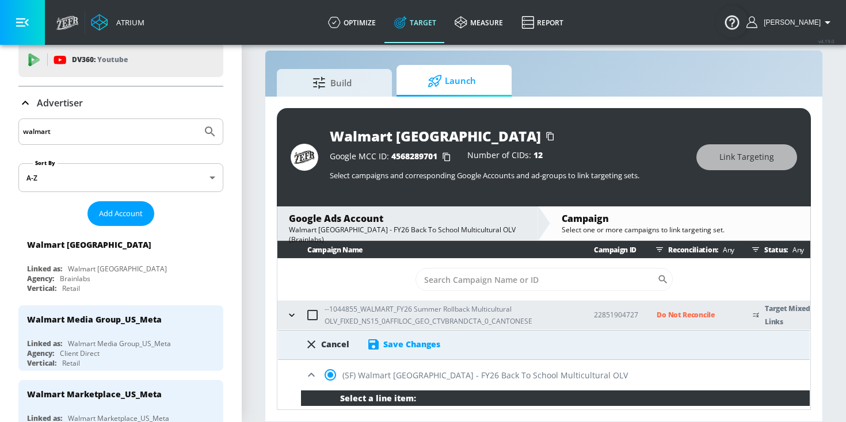
click at [400, 345] on div "Save Changes" at bounding box center [411, 344] width 57 height 11
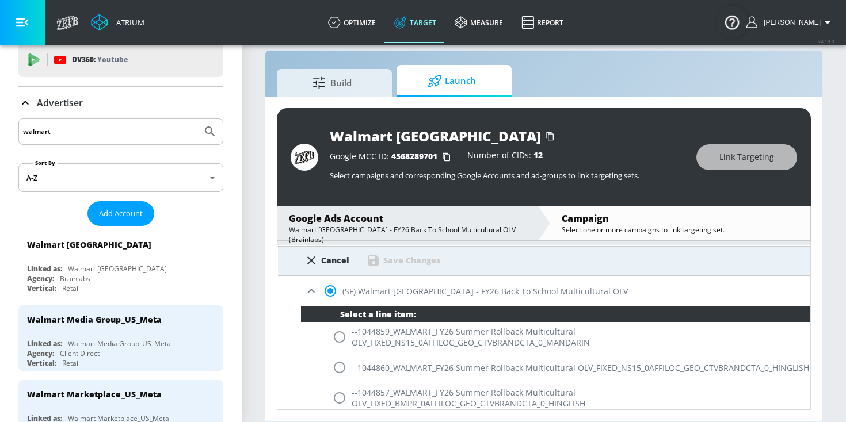
scroll to position [98, 0]
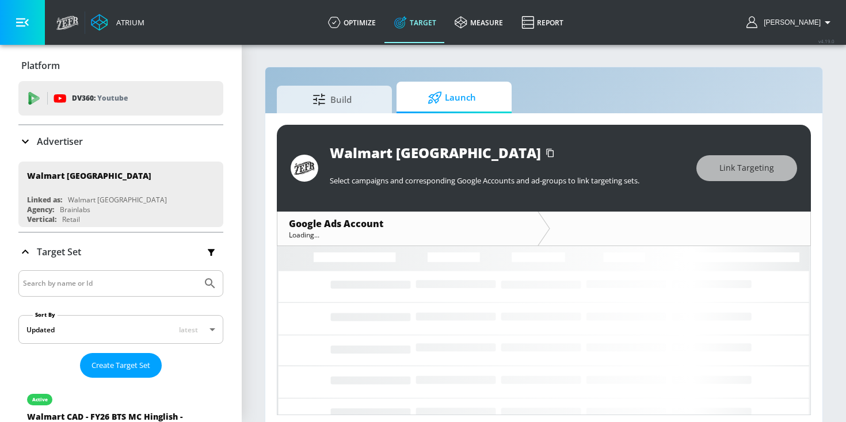
scroll to position [5, 0]
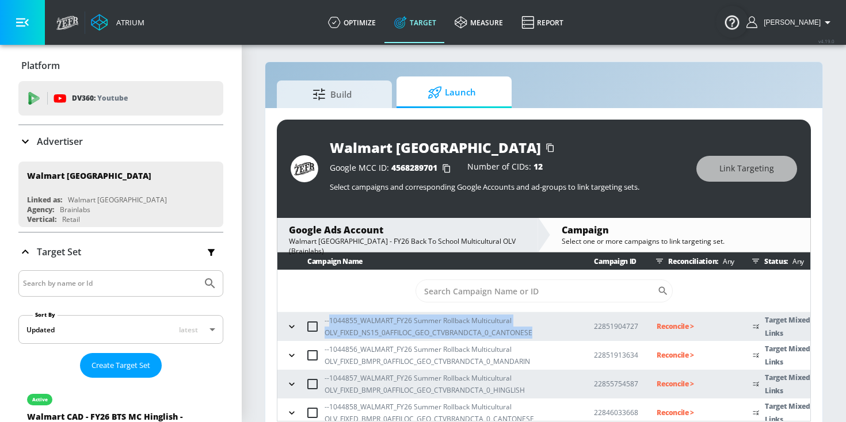
drag, startPoint x: 530, startPoint y: 334, endPoint x: 330, endPoint y: 316, distance: 200.4
click at [330, 316] on p "--1044855_WALMART_FY26 Summer Rollback Multicultural OLV_FIXED_NS15_0AFFILOC_GE…" at bounding box center [449, 327] width 251 height 24
copy p "1044855_WALMART_FY26 Summer Rollback Multicultural OLV_FIXED_NS15_0AFFILOC_GEO_…"
click at [293, 324] on icon "button" at bounding box center [292, 327] width 12 height 12
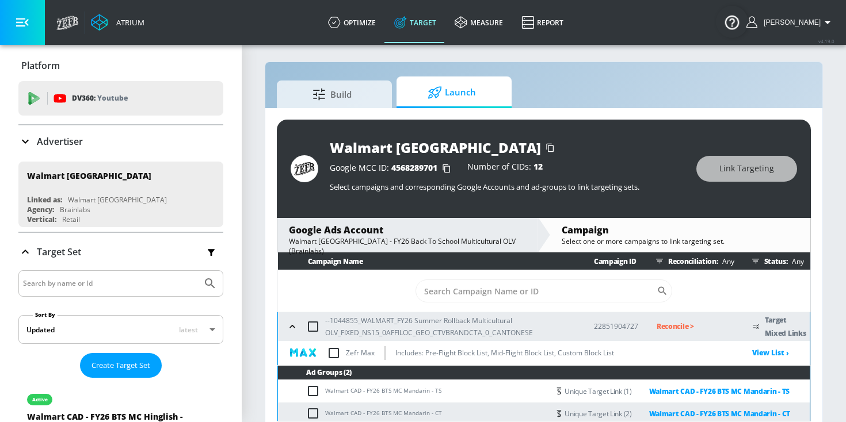
click at [656, 329] on p "Reconcile >" at bounding box center [695, 326] width 78 height 13
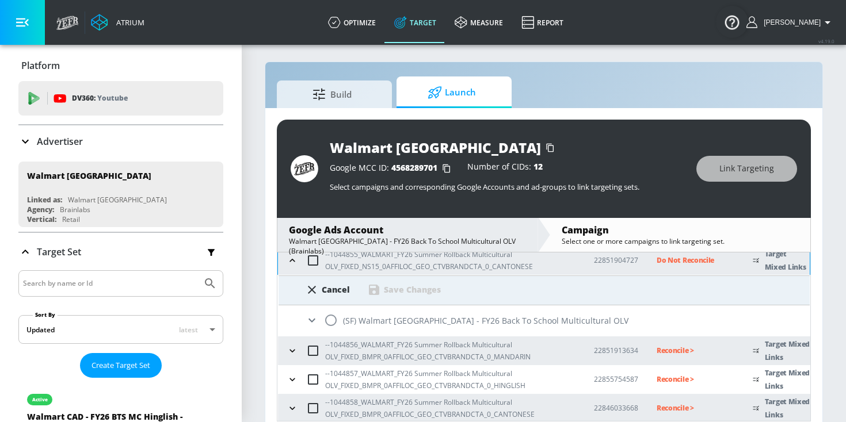
scroll to position [37, 0]
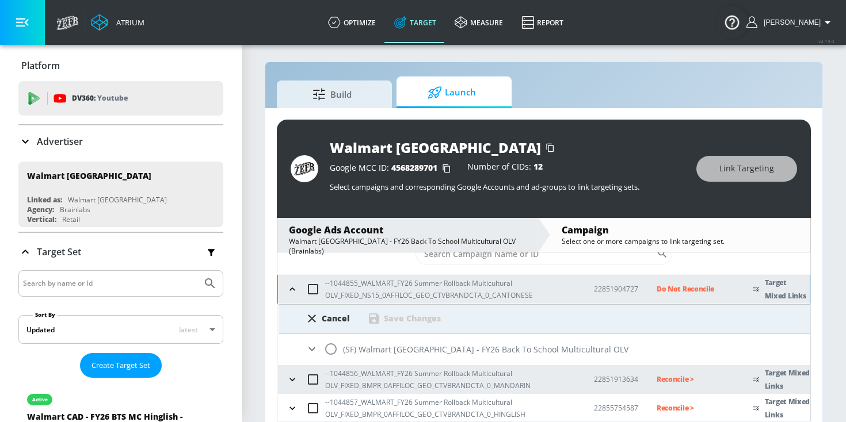
click at [312, 355] on icon at bounding box center [312, 349] width 14 height 14
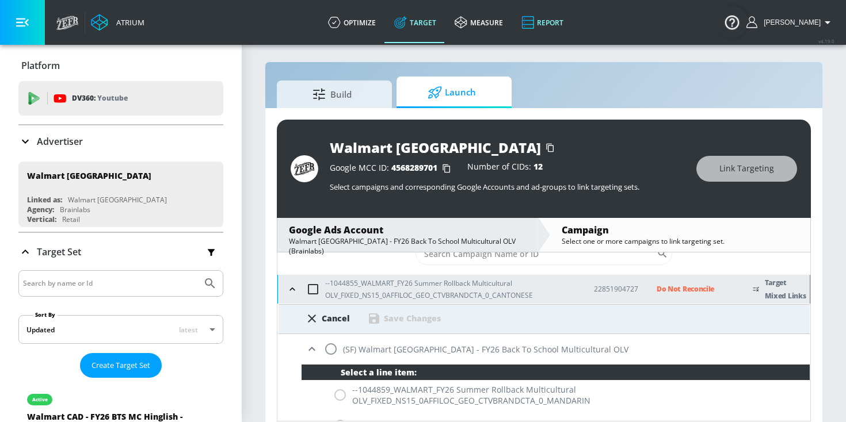
scroll to position [218, 0]
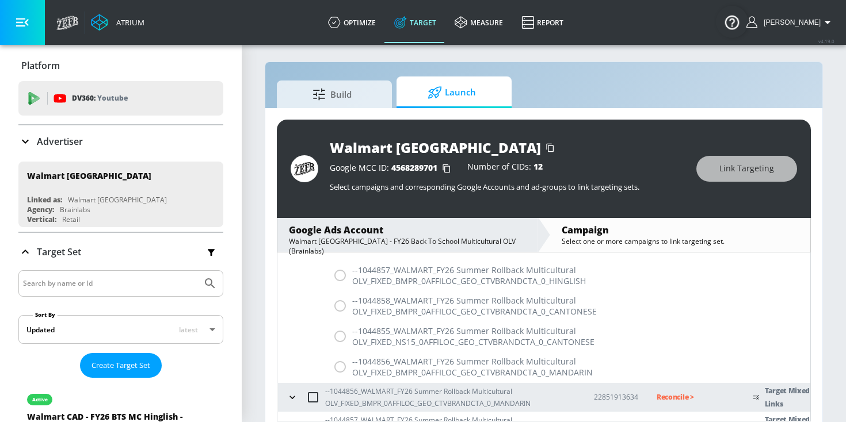
click at [339, 335] on div "--1044855_WALMART_FY26 Summer Rollback Multicultural OLV_FIXED_NS15_0AFFILOC_GE…" at bounding box center [555, 337] width 508 height 30
click at [340, 341] on div "--1044855_WALMART_FY26 Summer Rollback Multicultural OLV_FIXED_NS15_0AFFILOC_GE…" at bounding box center [555, 337] width 508 height 30
click at [395, 330] on div "--1044855_WALMART_FY26 Summer Rollback Multicultural OLV_FIXED_NS15_0AFFILOC_GE…" at bounding box center [555, 337] width 508 height 30
click at [339, 334] on div "--1044855_WALMART_FY26 Summer Rollback Multicultural OLV_FIXED_NS15_0AFFILOC_GE…" at bounding box center [555, 337] width 508 height 30
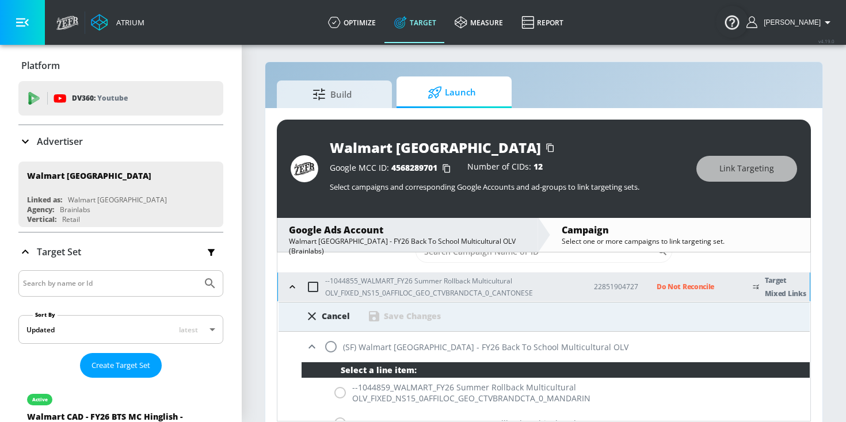
scroll to position [109, 0]
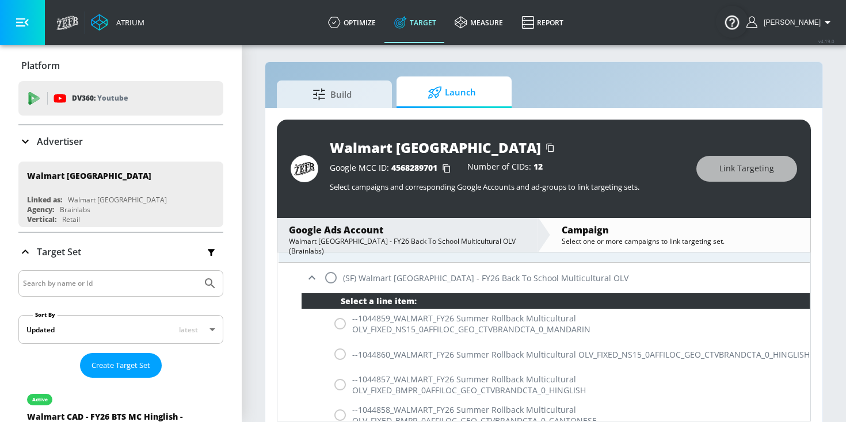
click at [331, 281] on input "radio" at bounding box center [331, 278] width 24 height 24
radio input "true"
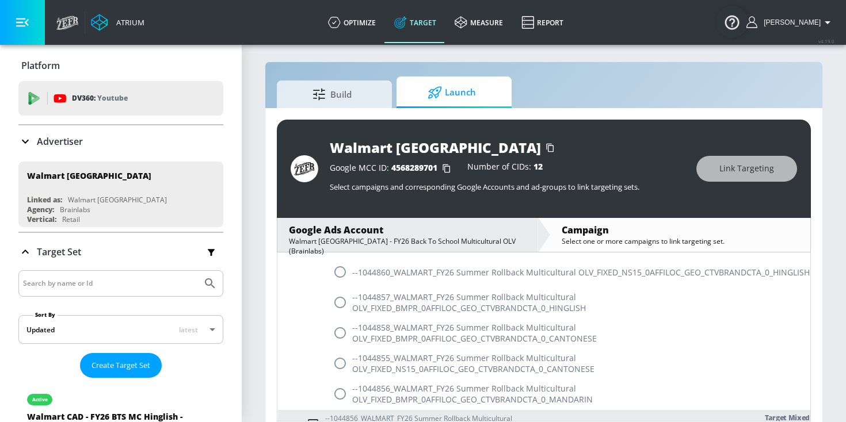
click at [342, 365] on input "radio" at bounding box center [340, 364] width 24 height 24
radio input "true"
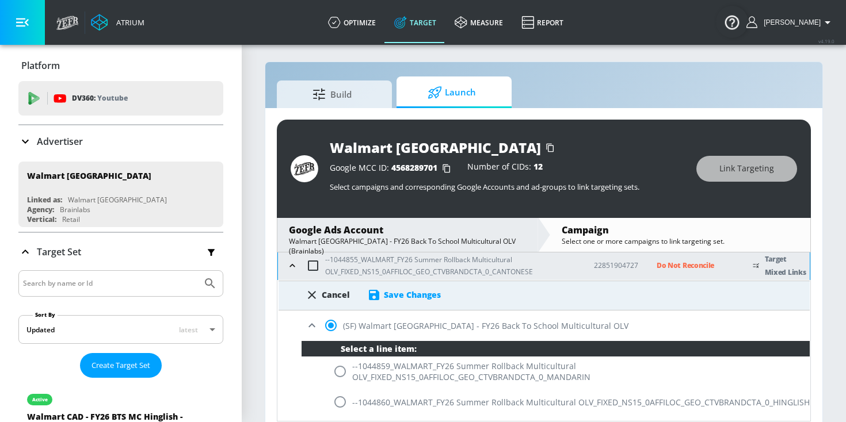
scroll to position [37, 0]
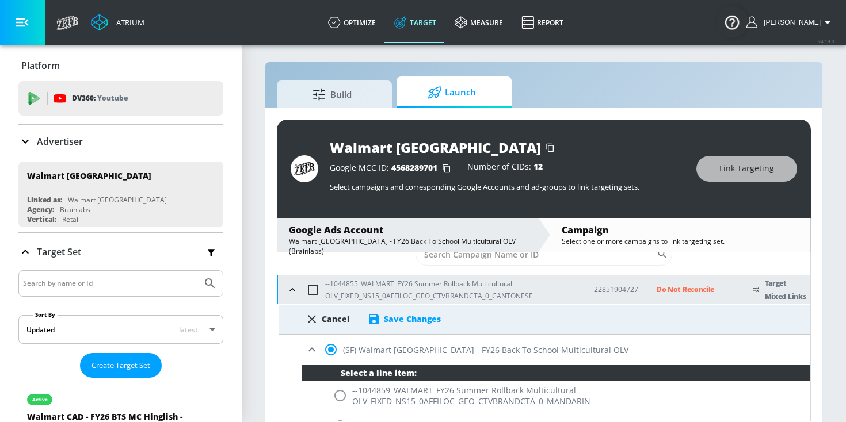
click at [400, 324] on div "Save Changes" at bounding box center [404, 319] width 74 height 14
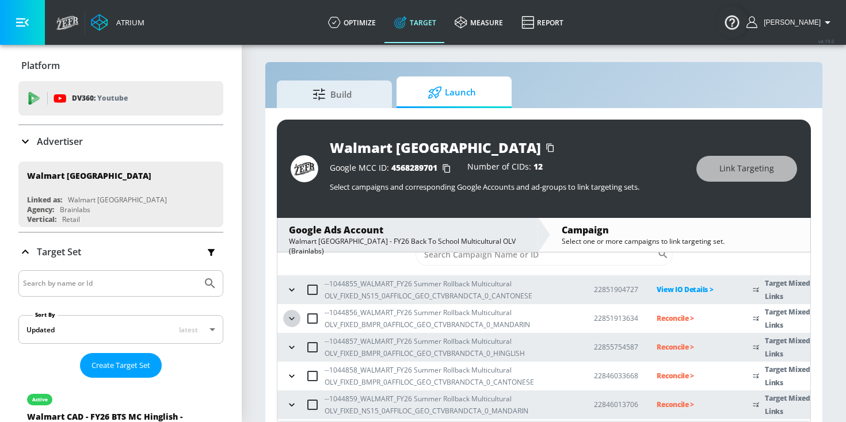
click at [293, 318] on icon "button" at bounding box center [291, 318] width 5 height 3
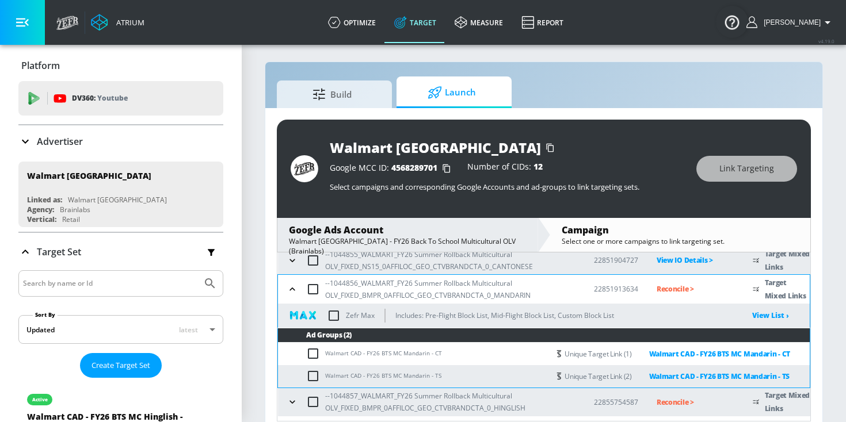
scroll to position [70, 0]
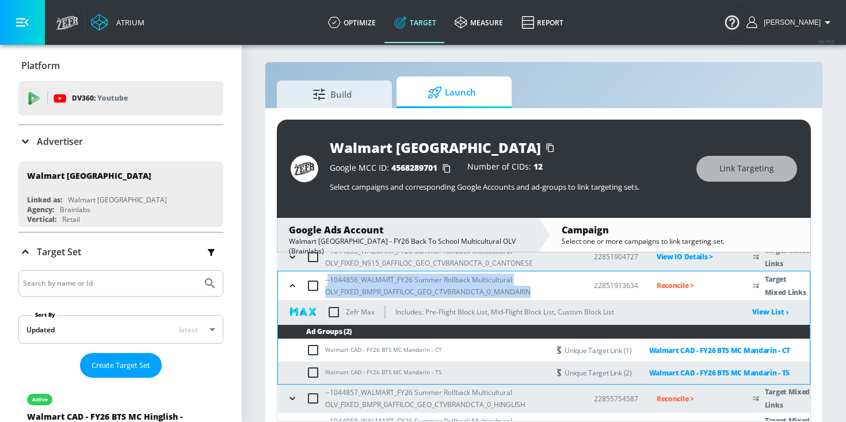
drag, startPoint x: 552, startPoint y: 295, endPoint x: 328, endPoint y: 282, distance: 224.8
click at [328, 282] on p "--1044856_WALMART_FY26 Summer Rollback Multicultural OLV_FIXED_BMPR_0AFFILOC_GE…" at bounding box center [450, 286] width 250 height 24
copy p "-1044856_WALMART_FY26 Summer Rollback Multicultural OLV_FIXED_BMPR_0AFFILOC_GEO…"
click at [295, 285] on icon "button" at bounding box center [293, 286] width 12 height 12
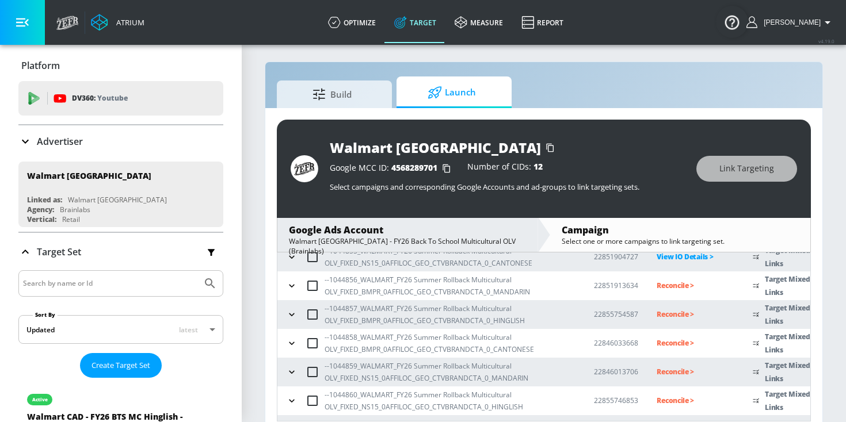
click at [689, 282] on p "Reconcile >" at bounding box center [695, 285] width 78 height 13
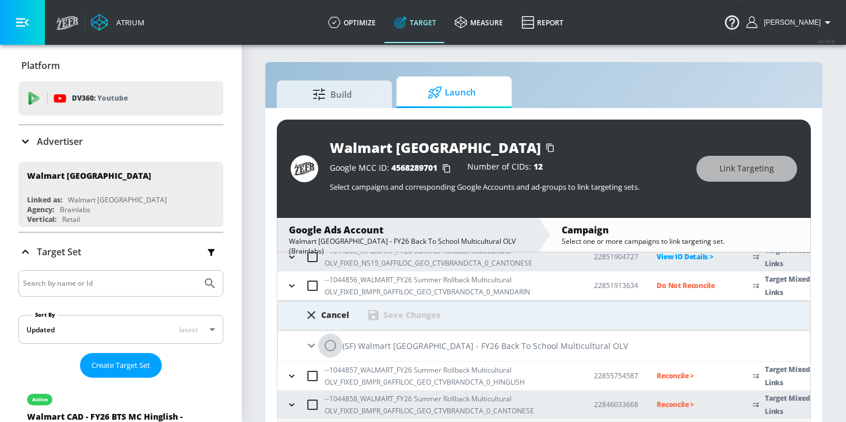
click at [333, 344] on input "radio" at bounding box center [330, 346] width 24 height 24
radio input "true"
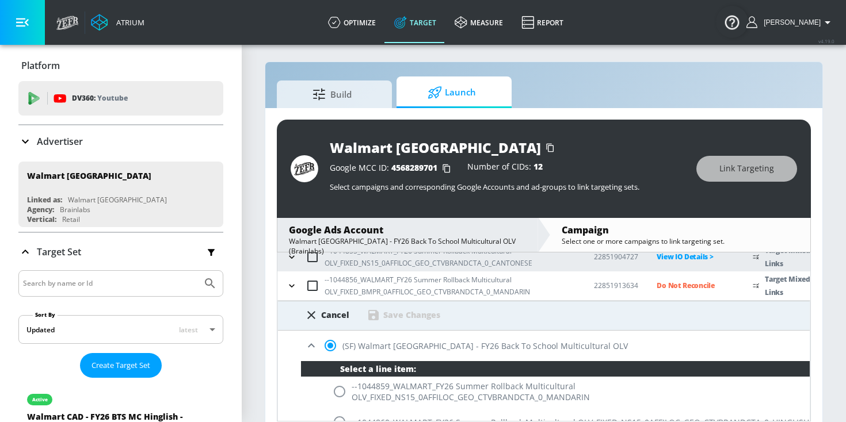
scroll to position [277, 0]
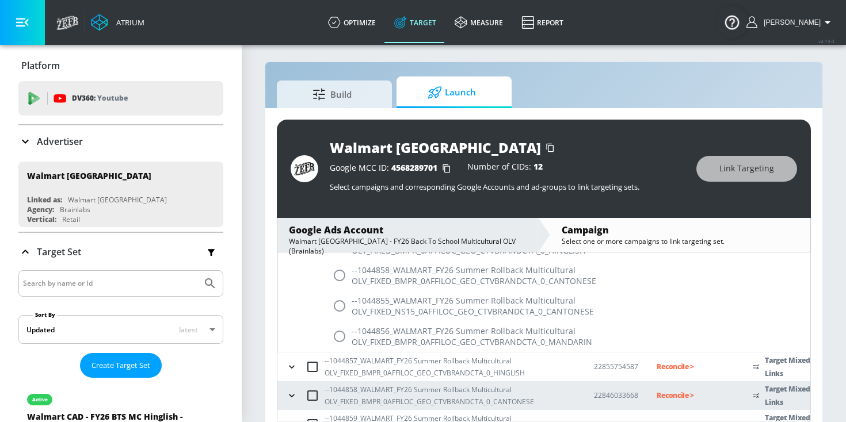
click at [335, 336] on input "radio" at bounding box center [339, 336] width 24 height 24
radio input "true"
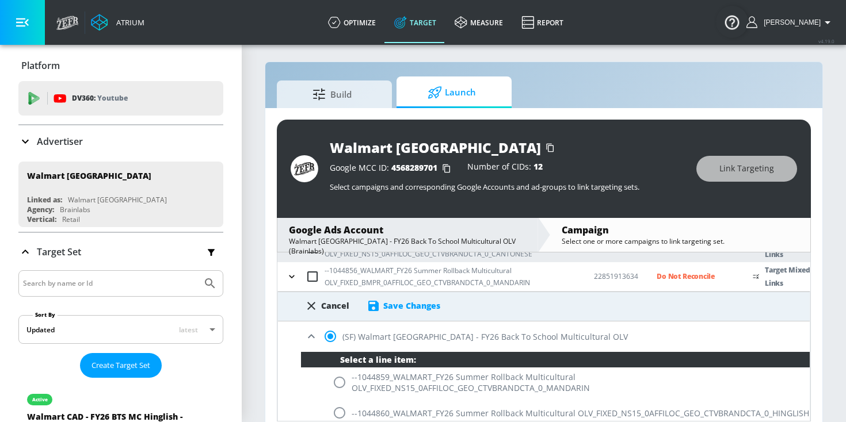
scroll to position [47, 0]
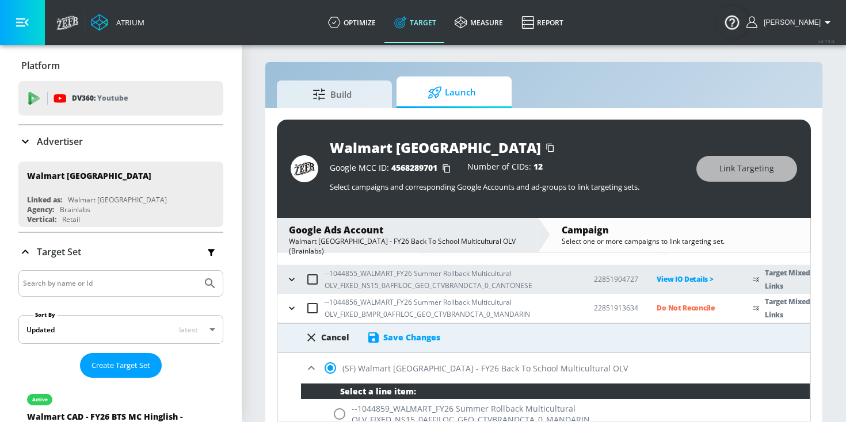
click at [383, 341] on div "Save Changes" at bounding box center [411, 337] width 57 height 11
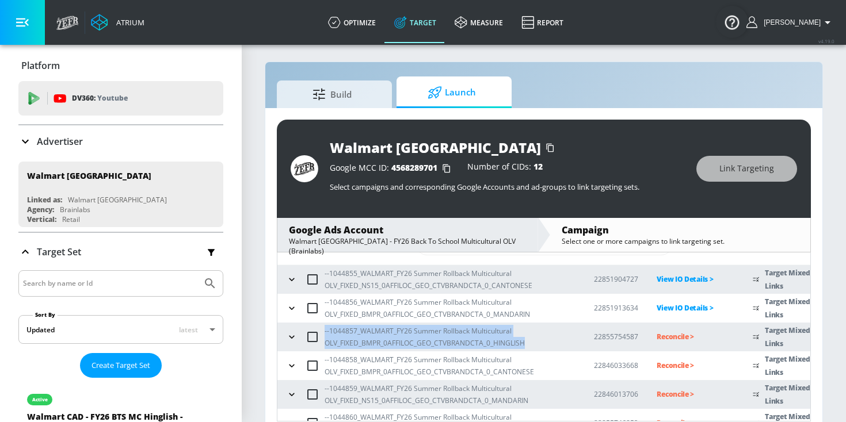
drag, startPoint x: 529, startPoint y: 344, endPoint x: 315, endPoint y: 338, distance: 214.1
click at [315, 338] on div "--1044857_WALMART_FY26 Summer Rollback Multicultural OLV_FIXED_BMPR_0AFFILOC_GE…" at bounding box center [429, 337] width 292 height 24
copy p "--1044857_WALMART_FY26 Summer Rollback Multicultural OLV_FIXED_BMPR_0AFFILOC_GE…"
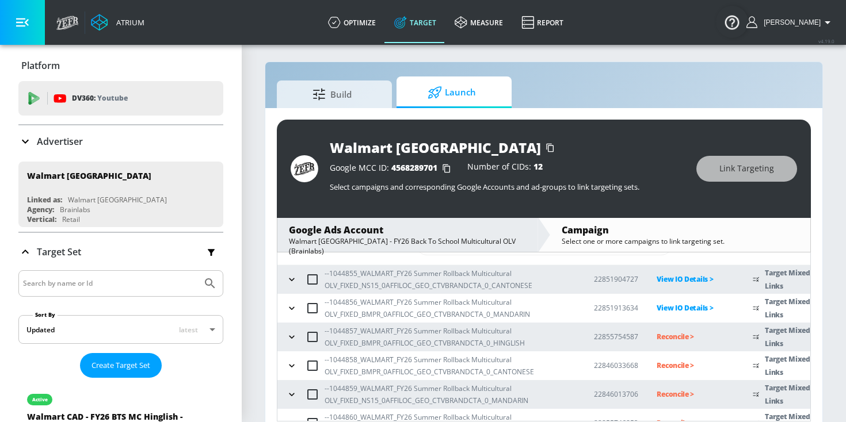
click at [675, 330] on td "Reconcile >" at bounding box center [686, 337] width 96 height 29
click at [675, 335] on p "Reconcile >" at bounding box center [695, 336] width 78 height 13
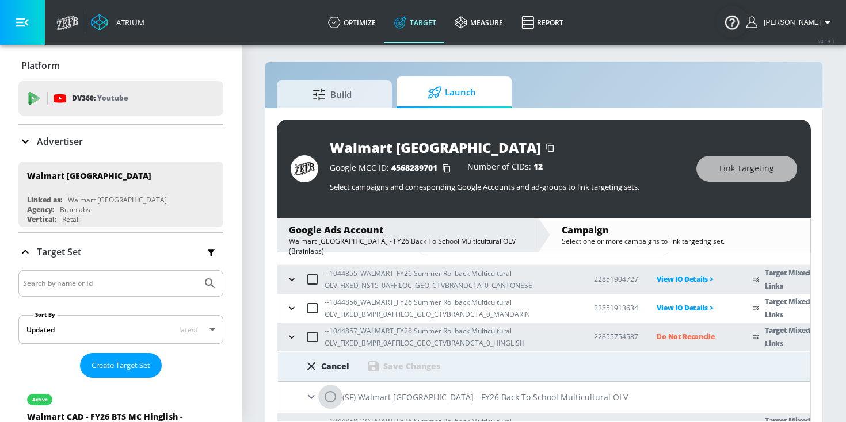
click at [330, 398] on input "radio" at bounding box center [330, 397] width 24 height 24
radio input "true"
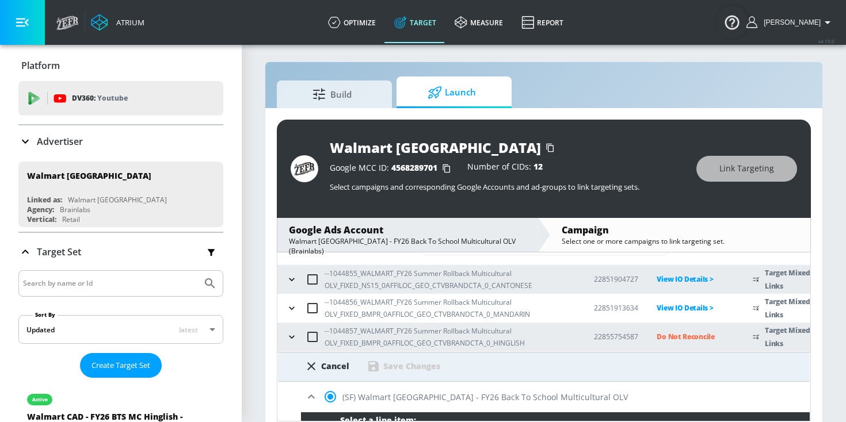
scroll to position [215, 0]
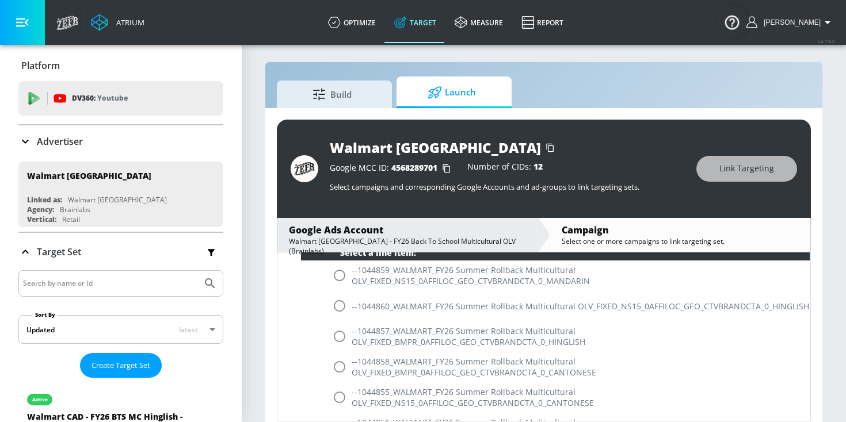
click at [341, 334] on input "radio" at bounding box center [339, 336] width 24 height 24
radio input "true"
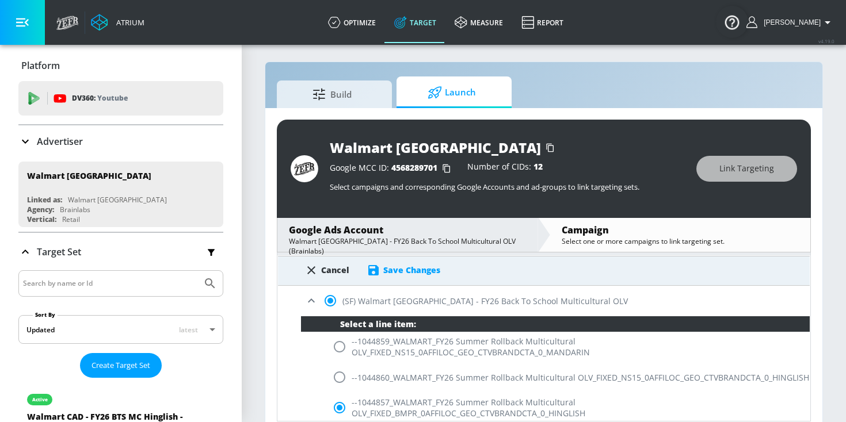
scroll to position [136, 0]
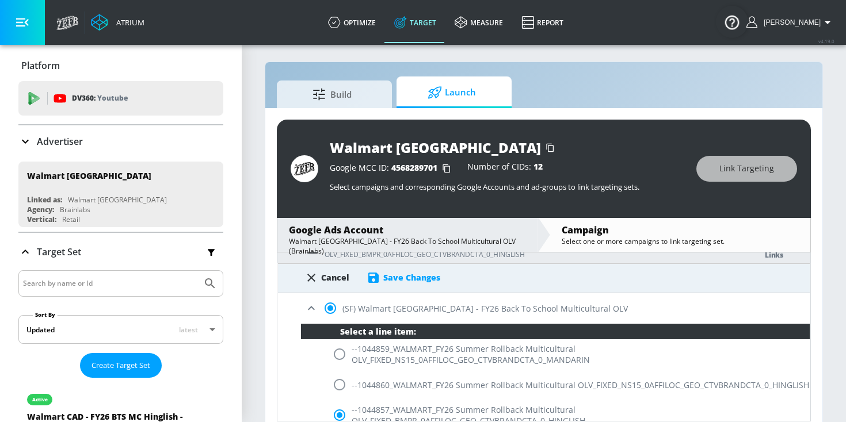
click at [390, 276] on div "Save Changes" at bounding box center [411, 277] width 57 height 11
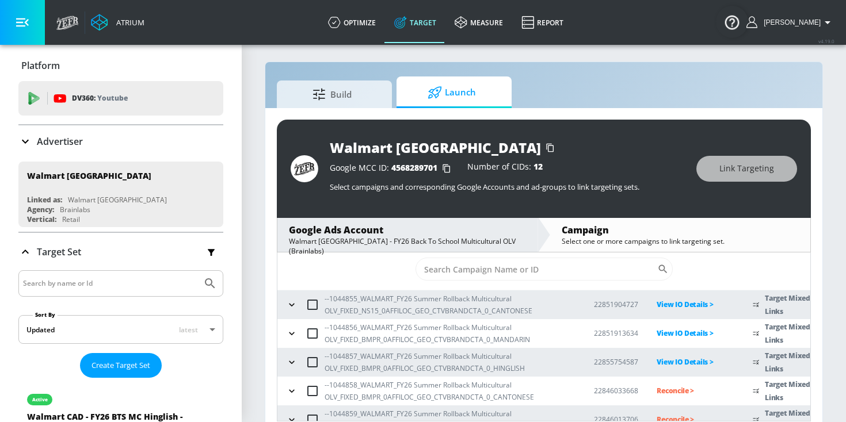
scroll to position [0, 0]
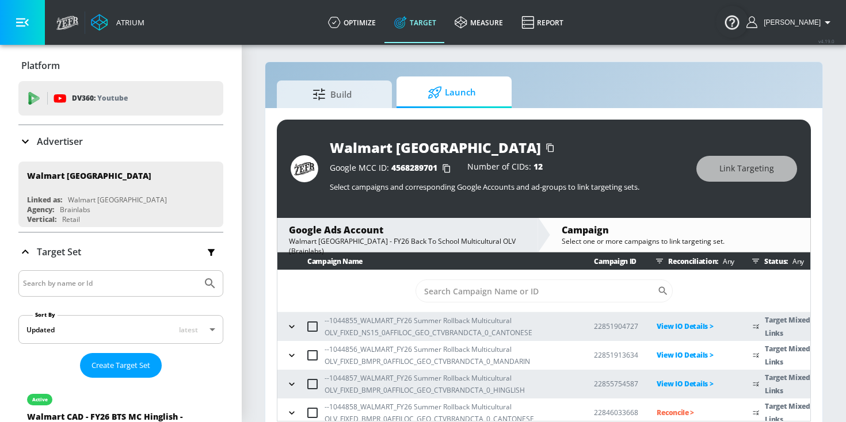
click at [291, 381] on icon "button" at bounding box center [292, 385] width 12 height 12
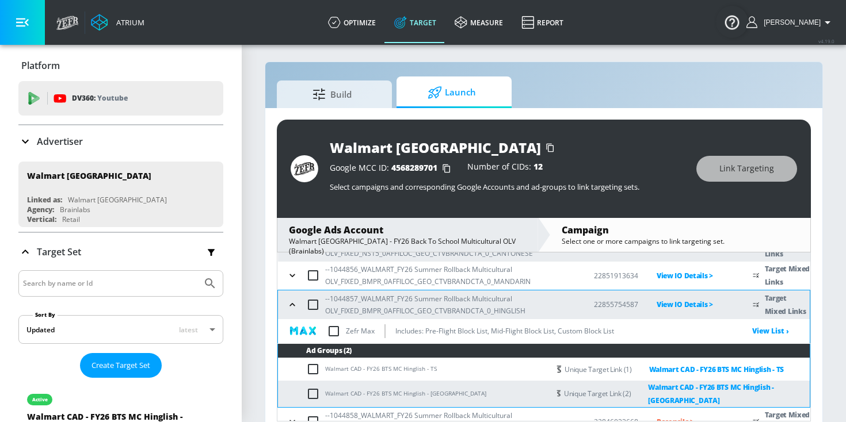
scroll to position [82, 0]
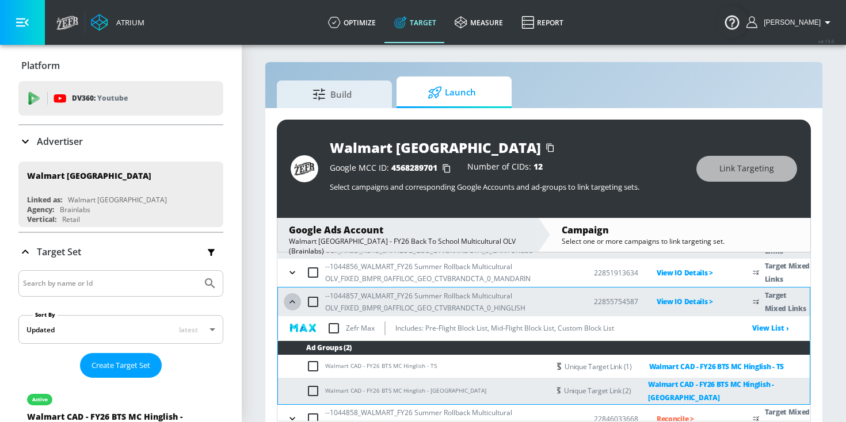
click at [292, 303] on icon "button" at bounding box center [293, 302] width 12 height 12
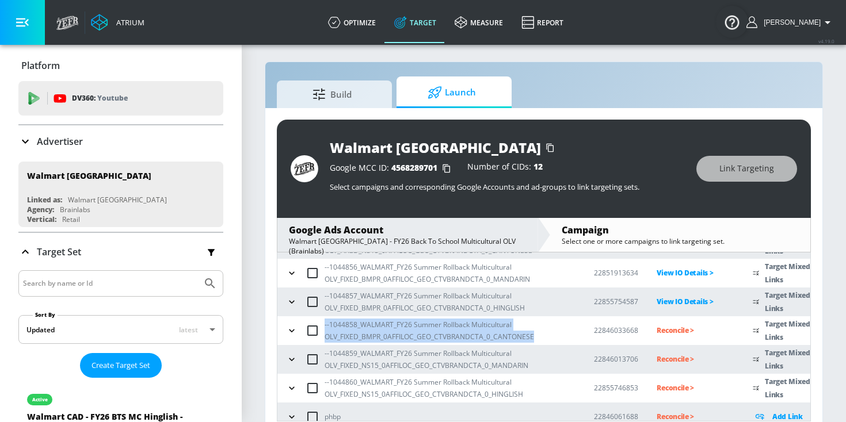
drag, startPoint x: 541, startPoint y: 337, endPoint x: 323, endPoint y: 324, distance: 218.4
click at [323, 324] on div "--1044858_WALMART_FY26 Summer Rollback Multicultural OLV_FIXED_BMPR_0AFFILOC_GE…" at bounding box center [429, 331] width 292 height 24
copy p "--1044858_WALMART_FY26 Summer Rollback Multicultural OLV_FIXED_BMPR_0AFFILOC_GE…"
click at [296, 332] on icon "button" at bounding box center [292, 331] width 12 height 12
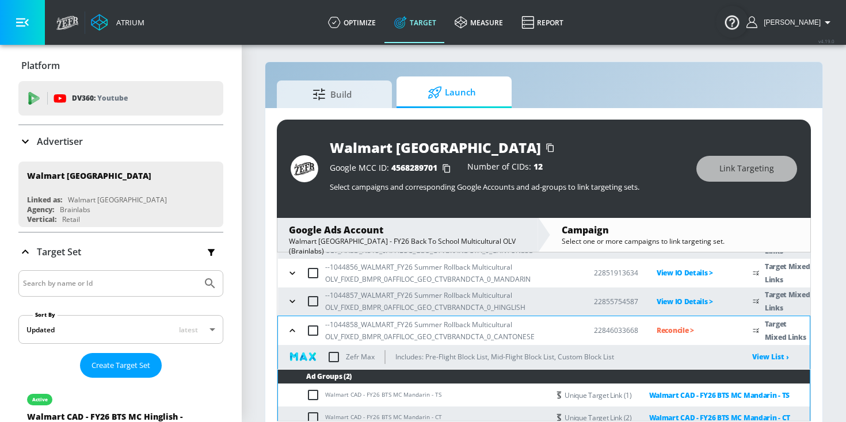
click at [671, 323] on td "Reconcile >" at bounding box center [686, 330] width 96 height 29
click at [665, 335] on p "Reconcile >" at bounding box center [695, 330] width 78 height 13
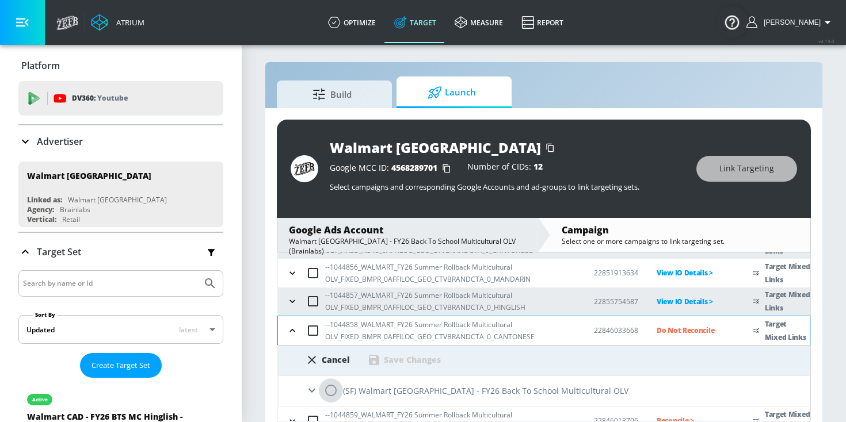
click at [337, 390] on input "radio" at bounding box center [331, 391] width 24 height 24
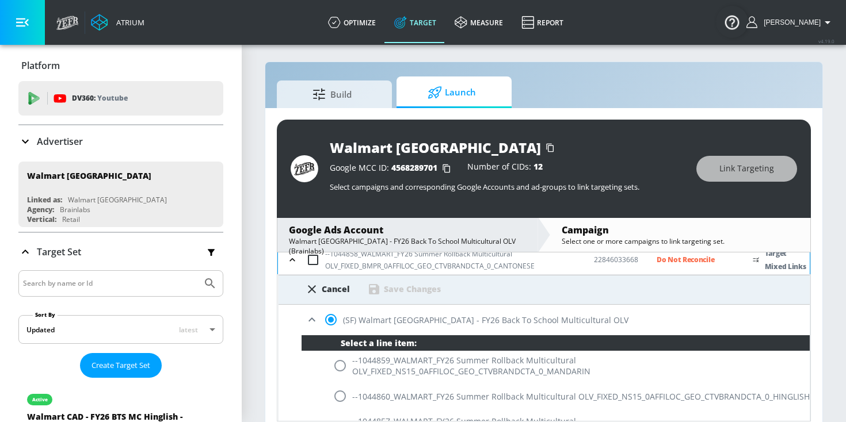
scroll to position [136, 0]
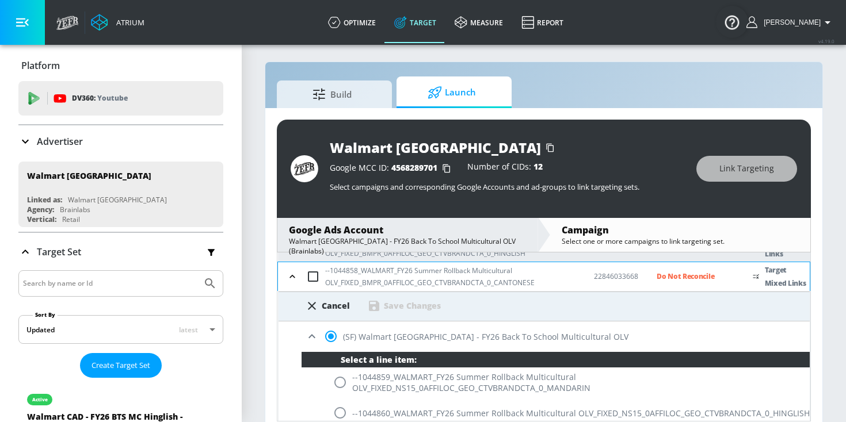
click at [311, 333] on icon at bounding box center [312, 337] width 14 height 14
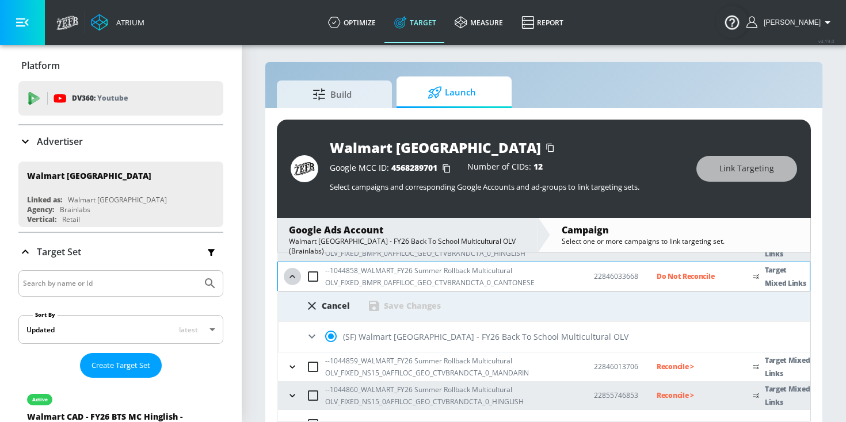
click at [287, 278] on icon "button" at bounding box center [293, 277] width 12 height 12
click at [289, 278] on icon "button" at bounding box center [293, 277] width 12 height 12
click at [315, 337] on icon at bounding box center [312, 337] width 14 height 14
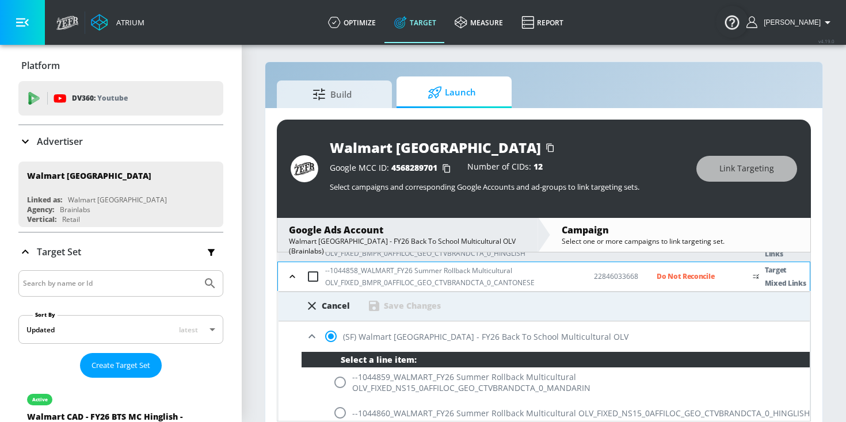
click at [315, 337] on icon at bounding box center [312, 337] width 14 height 14
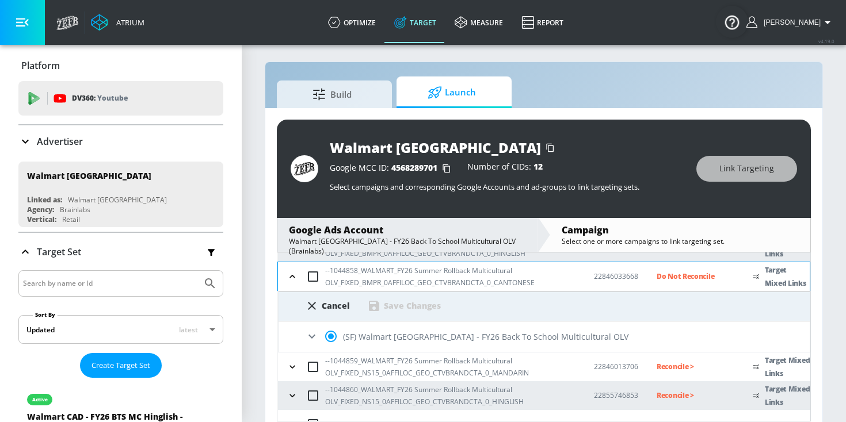
click at [315, 304] on icon at bounding box center [312, 306] width 14 height 14
radio input "false"
click at [291, 276] on icon "button" at bounding box center [291, 276] width 5 height 3
click at [291, 273] on icon "button" at bounding box center [293, 277] width 12 height 12
click at [327, 345] on div "(SF) Walmart [GEOGRAPHIC_DATA] - FY26 Back To School Multicultural OLV" at bounding box center [543, 337] width 531 height 30
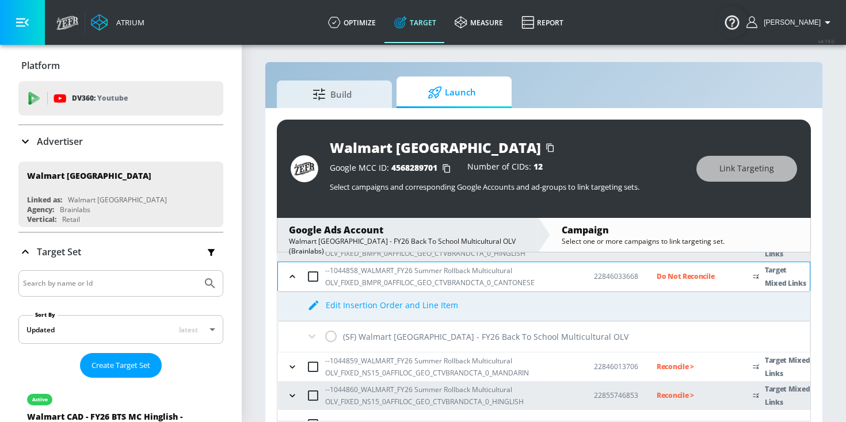
click at [334, 340] on div "(SF) Walmart [GEOGRAPHIC_DATA] - FY26 Back To School Multicultural OLV" at bounding box center [543, 337] width 531 height 30
click at [329, 333] on div "(SF) Walmart [GEOGRAPHIC_DATA] - FY26 Back To School Multicultural OLV" at bounding box center [543, 337] width 531 height 30
click at [685, 280] on p "Do Not Reconcile" at bounding box center [695, 276] width 78 height 13
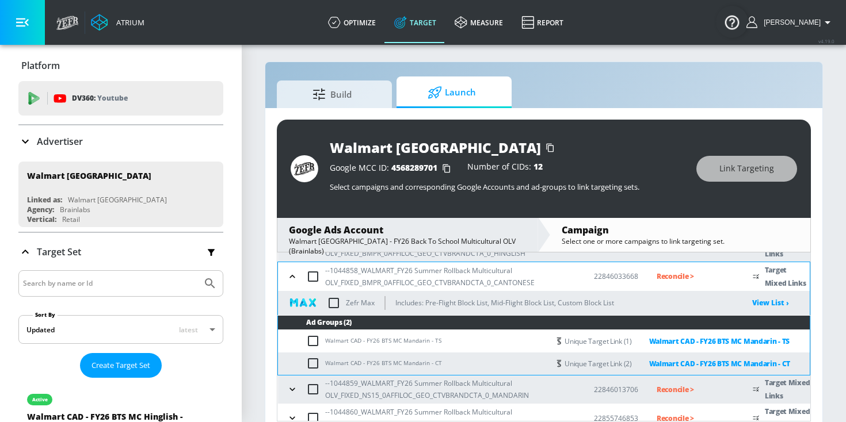
click at [667, 277] on p "Reconcile >" at bounding box center [695, 276] width 78 height 13
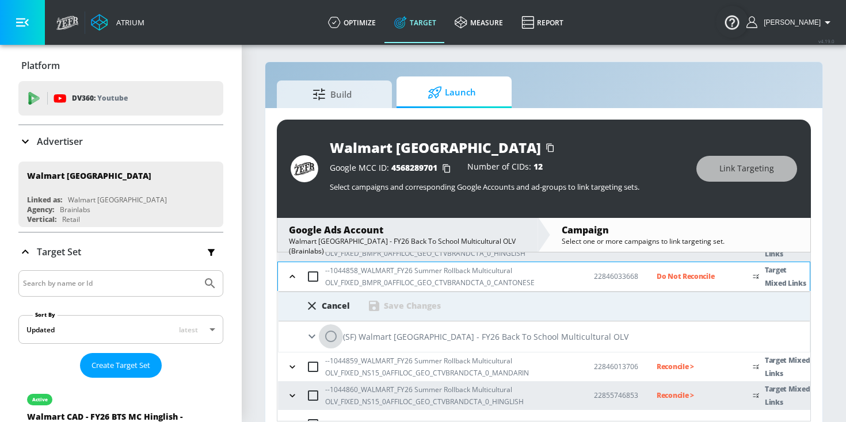
click at [332, 337] on input "radio" at bounding box center [331, 336] width 24 height 24
radio input "true"
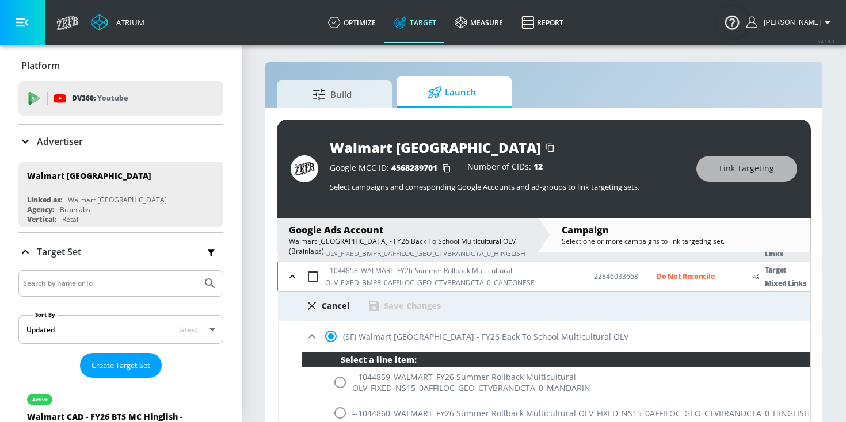
scroll to position [274, 0]
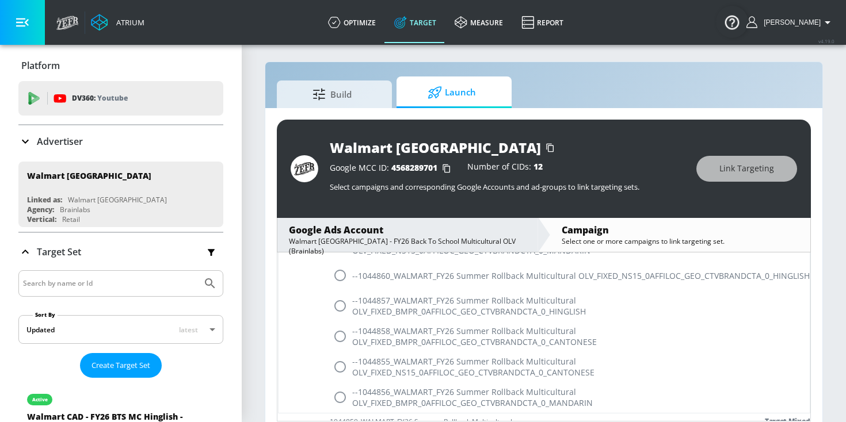
click at [360, 334] on div "--1044858_WALMART_FY26 Summer Rollback Multicultural OLV_FIXED_BMPR_0AFFILOC_GE…" at bounding box center [555, 337] width 508 height 30
click at [341, 334] on input "radio" at bounding box center [340, 336] width 24 height 24
radio input "true"
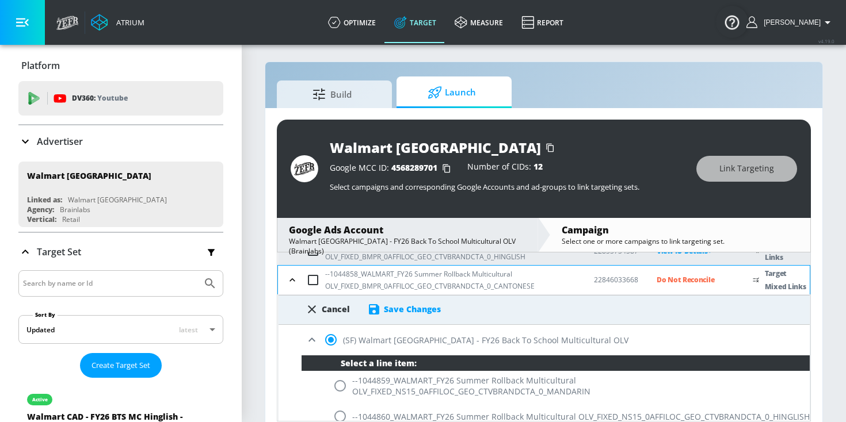
scroll to position [133, 0]
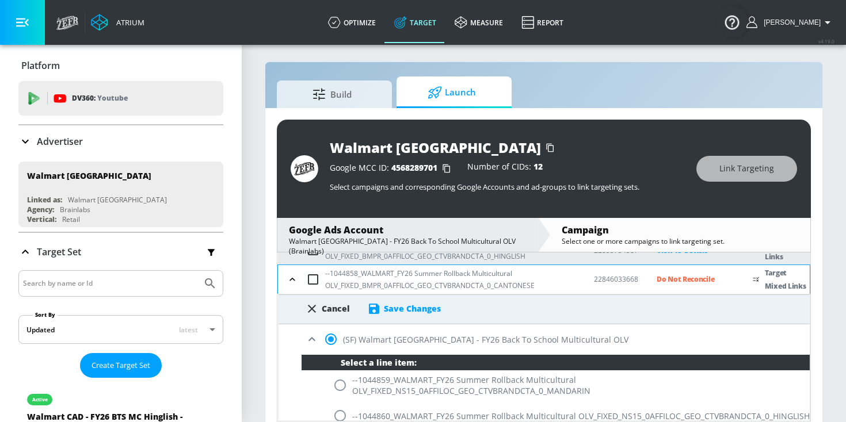
click at [395, 295] on div "Cancel Save Changes" at bounding box center [543, 305] width 531 height 21
click at [395, 306] on div "Save Changes" at bounding box center [412, 308] width 57 height 11
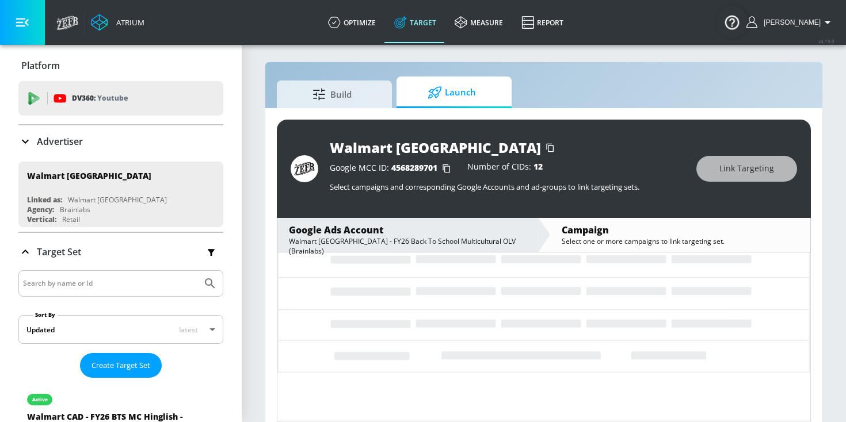
scroll to position [121, 0]
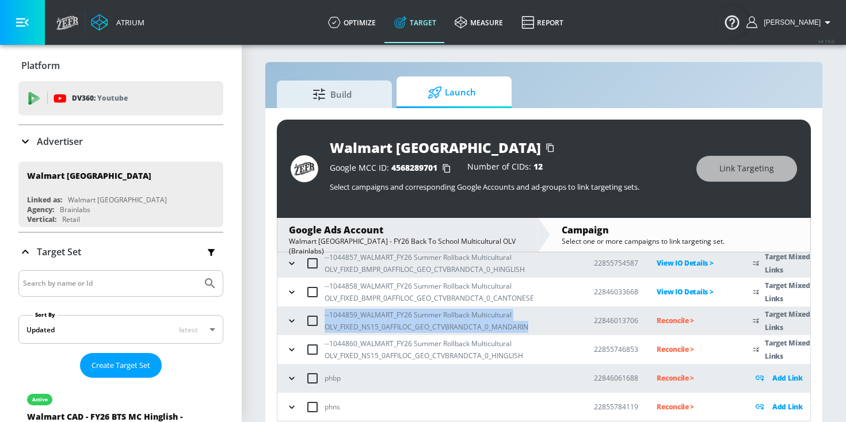
drag, startPoint x: 548, startPoint y: 329, endPoint x: 324, endPoint y: 318, distance: 224.6
click at [324, 318] on div "--1044859_WALMART_FY26 Summer Rollback Multicultural OLV_FIXED_NS15_0AFFILOC_GE…" at bounding box center [429, 321] width 292 height 24
copy p "--1044859_WALMART_FY26 Summer Rollback Multicultural OLV_FIXED_NS15_0AFFILOC_GE…"
click at [294, 322] on icon "button" at bounding box center [292, 321] width 12 height 12
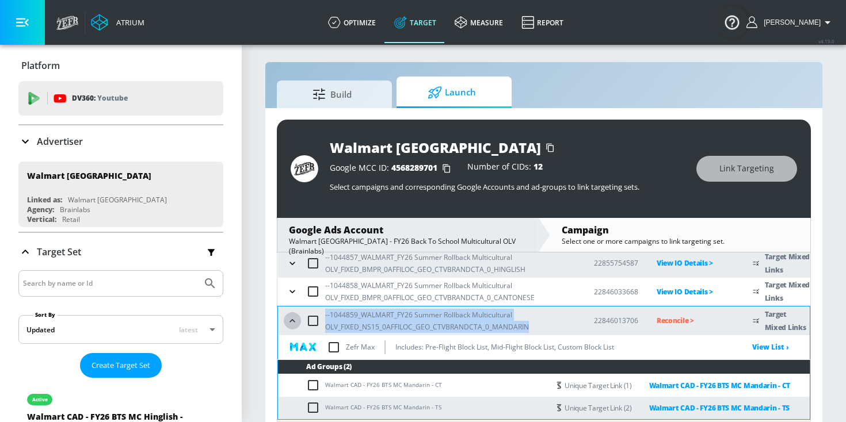
click at [294, 322] on icon "button" at bounding box center [293, 321] width 12 height 12
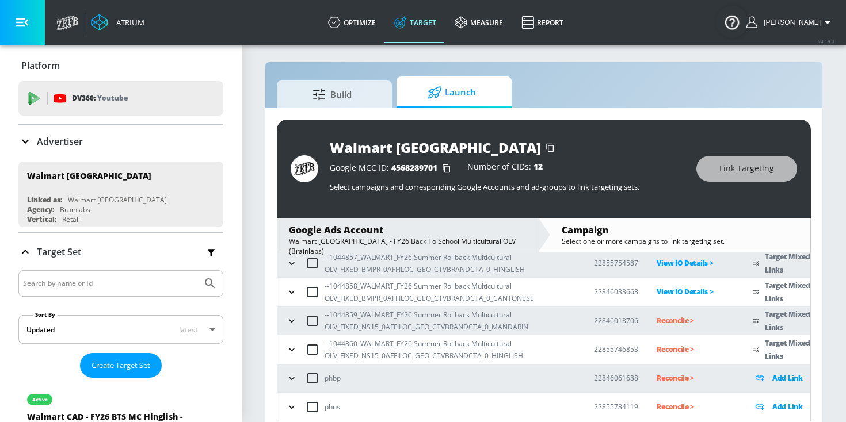
click at [698, 322] on p "Reconcile >" at bounding box center [695, 320] width 78 height 13
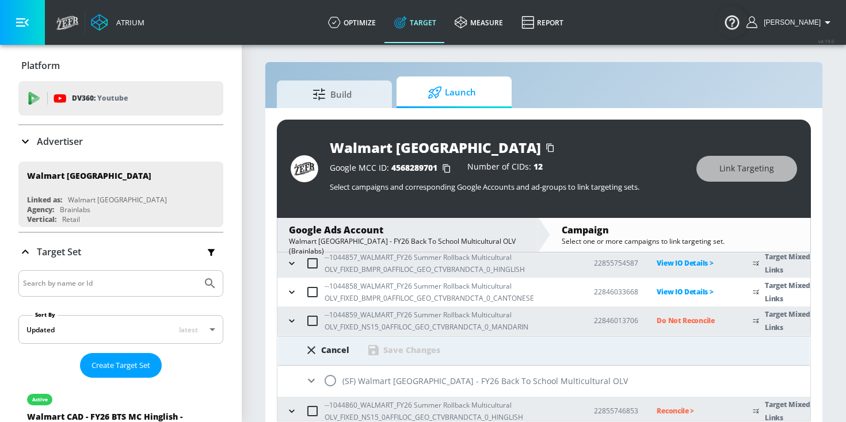
click at [337, 381] on input "radio" at bounding box center [330, 381] width 24 height 24
radio input "true"
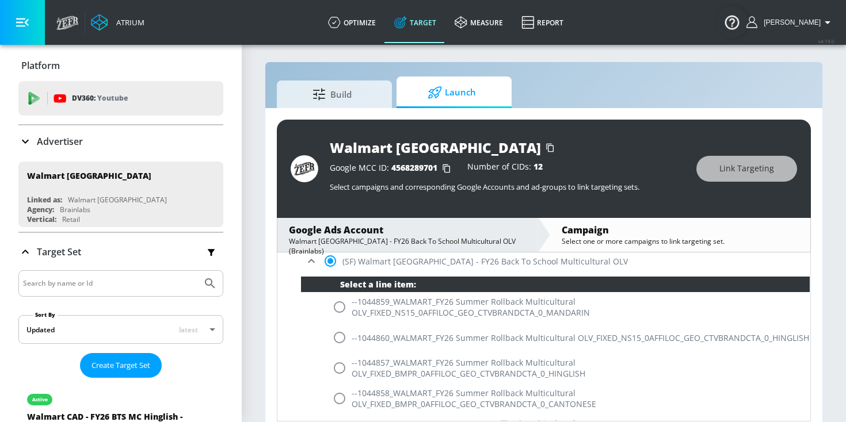
scroll to position [264, 0]
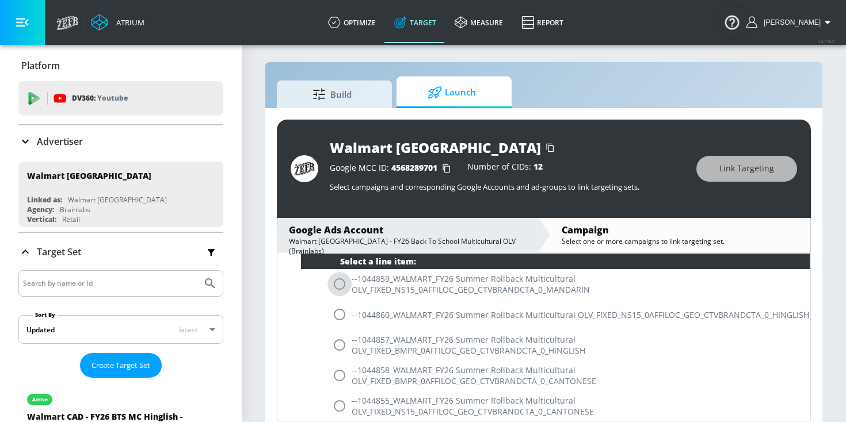
click at [340, 282] on input "radio" at bounding box center [339, 284] width 24 height 24
radio input "true"
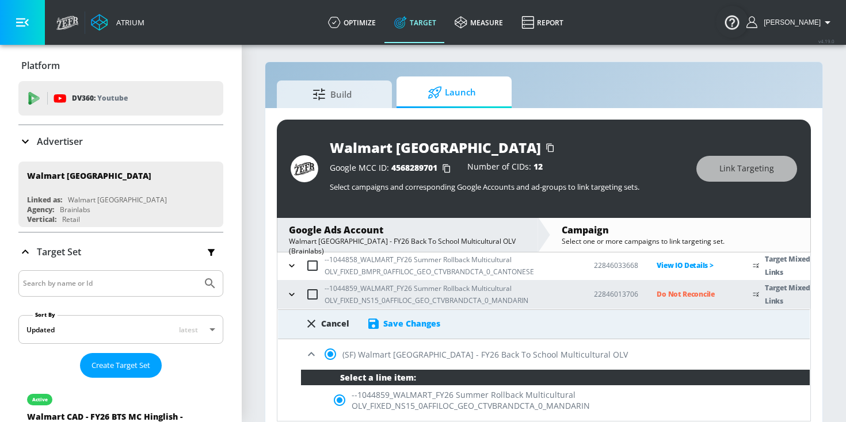
scroll to position [148, 0]
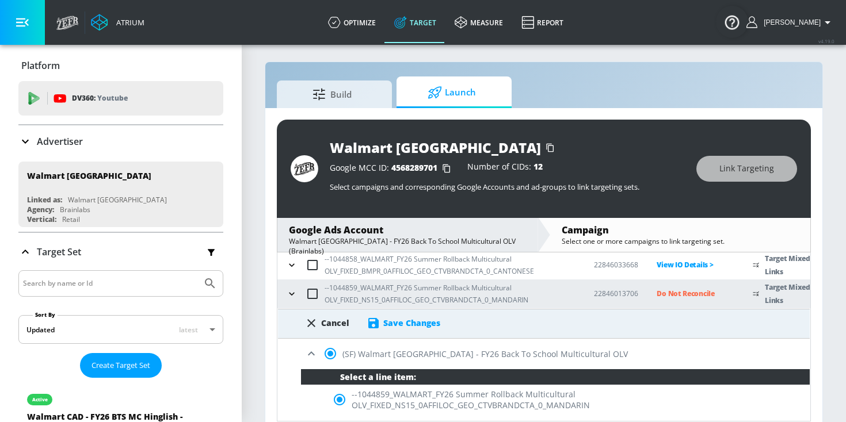
click at [413, 321] on div "Save Changes" at bounding box center [411, 323] width 57 height 11
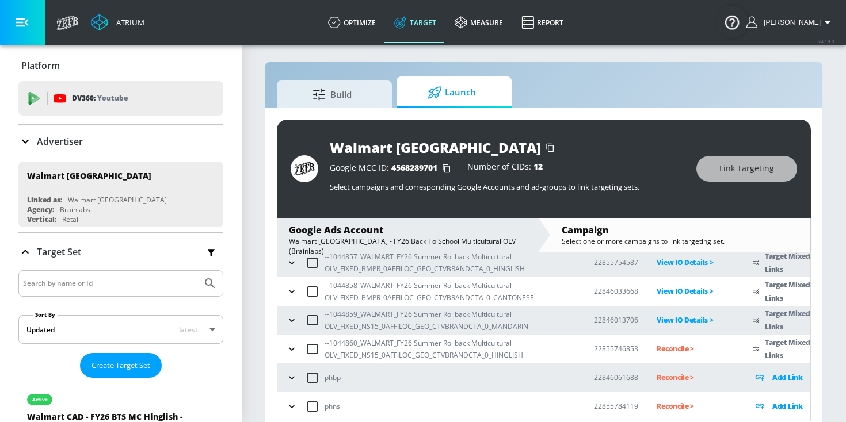
scroll to position [121, 0]
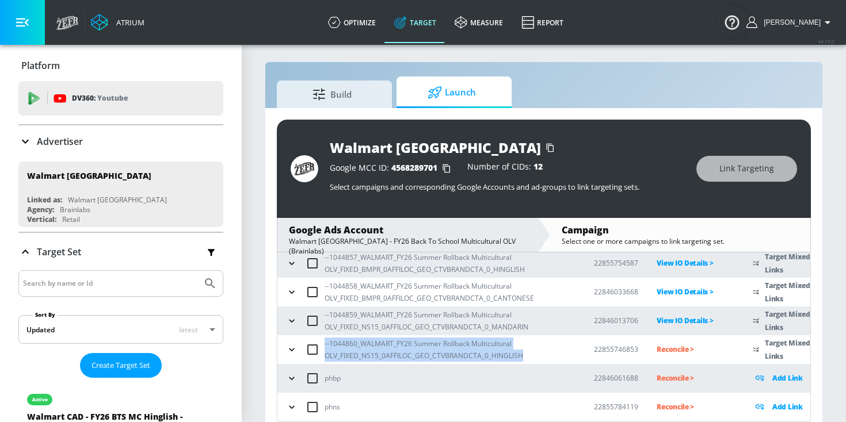
drag, startPoint x: 541, startPoint y: 353, endPoint x: 323, endPoint y: 343, distance: 217.7
click at [323, 343] on div "--1044860_WALMART_FY26 Summer Rollback Multicultural OLV_FIXED_NS15_0AFFILOC_GE…" at bounding box center [429, 350] width 292 height 24
copy p "--1044860_WALMART_FY26 Summer Rollback Multicultural OLV_FIXED_NS15_0AFFILOC_GE…"
click at [292, 348] on icon "button" at bounding box center [292, 350] width 12 height 12
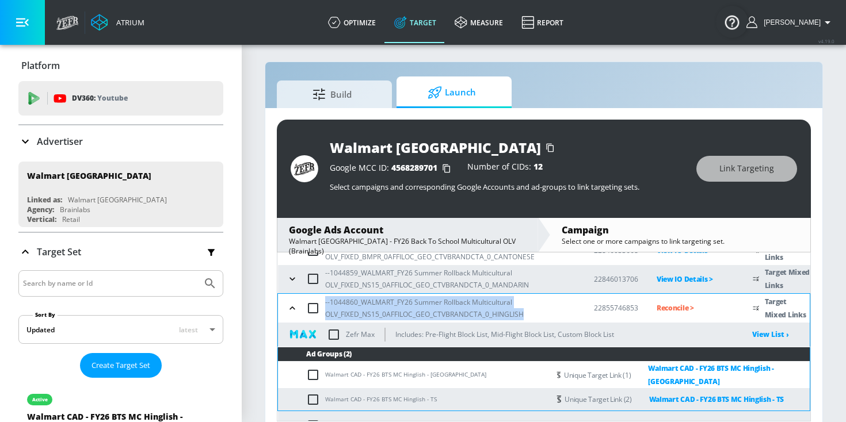
scroll to position [142, 0]
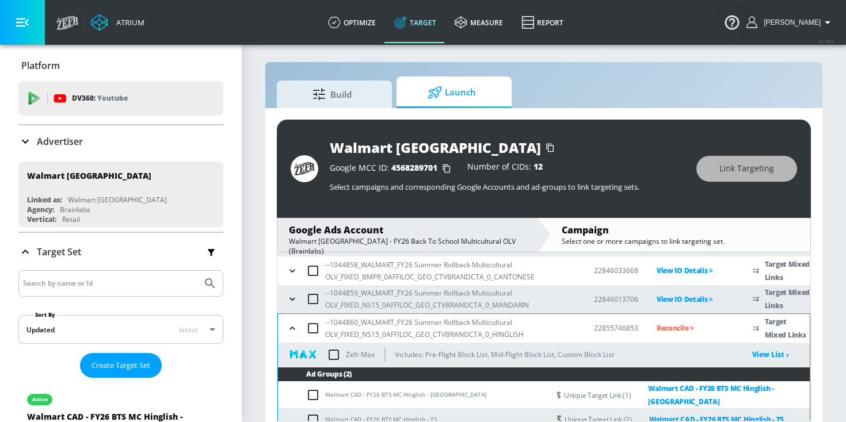
click at [676, 326] on p "Reconcile >" at bounding box center [695, 328] width 78 height 13
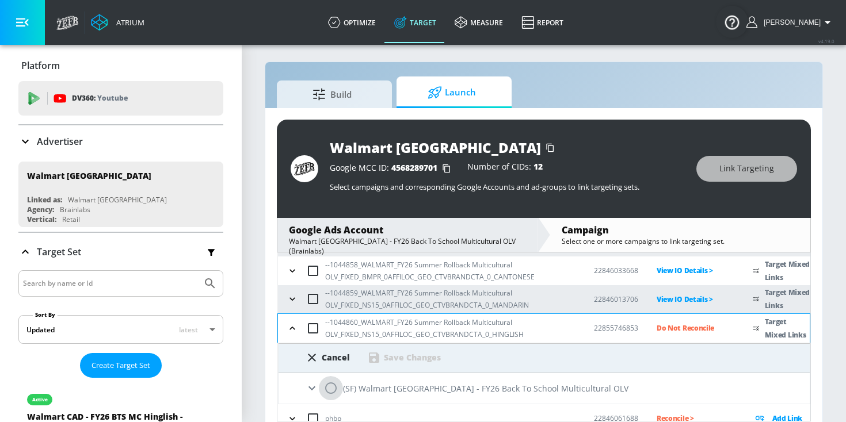
click at [337, 386] on input "radio" at bounding box center [331, 388] width 24 height 24
radio input "true"
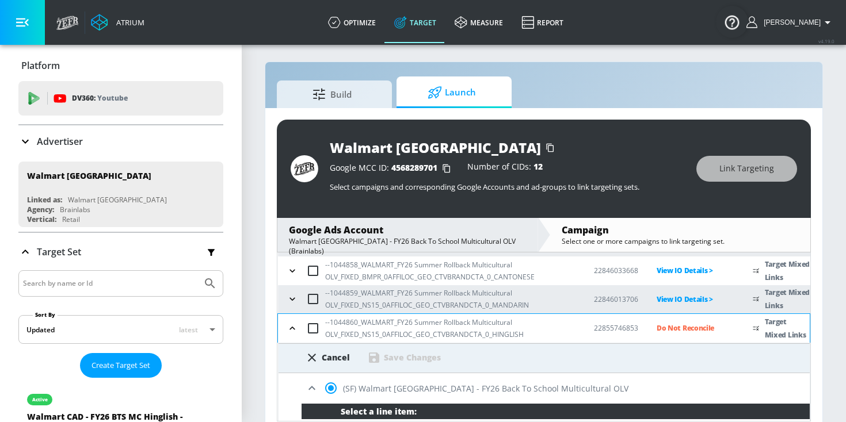
scroll to position [270, 0]
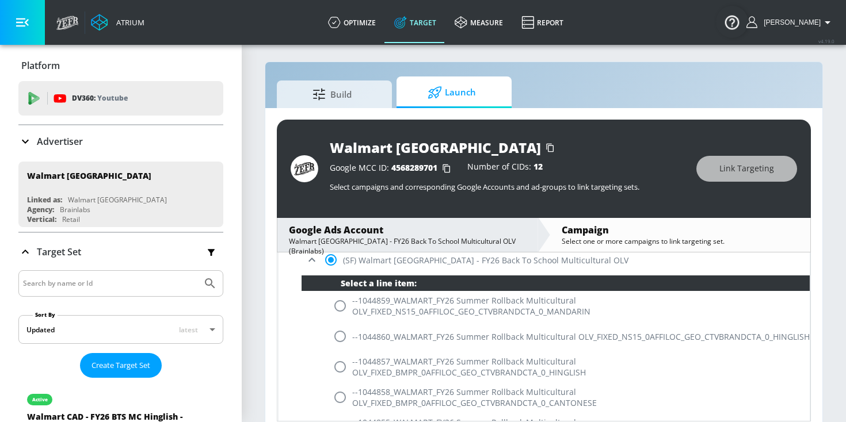
click at [344, 336] on input "radio" at bounding box center [340, 336] width 24 height 24
radio input "true"
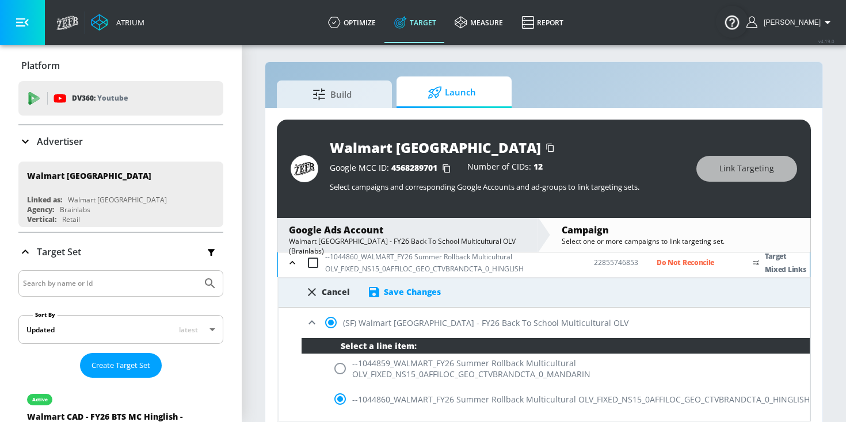
scroll to position [207, 0]
click at [388, 293] on div "Save Changes" at bounding box center [412, 292] width 57 height 11
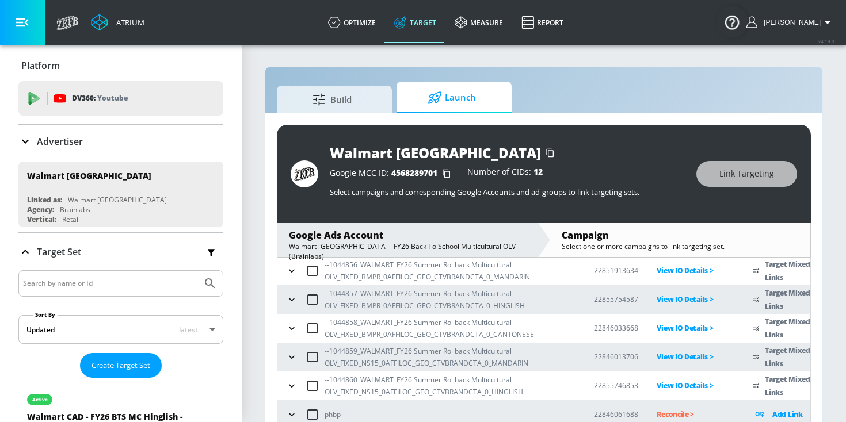
scroll to position [121, 0]
